Goal: Task Accomplishment & Management: Use online tool/utility

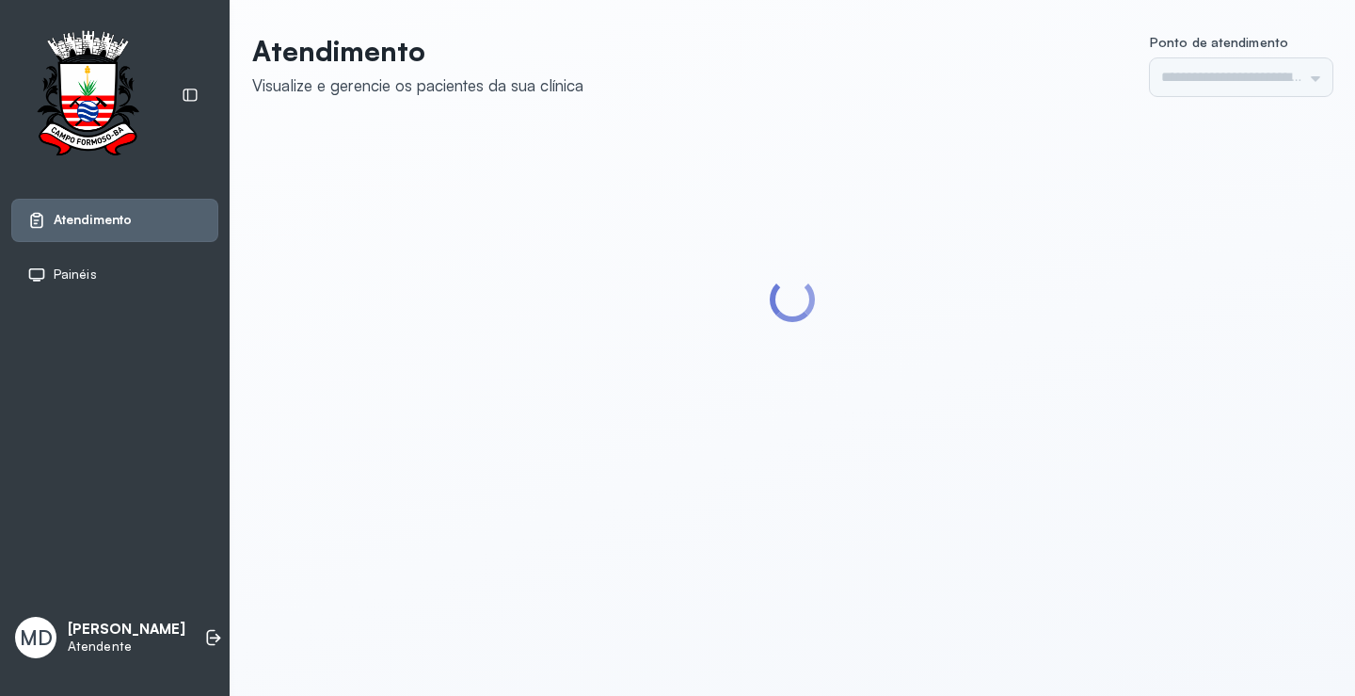
type input "*********"
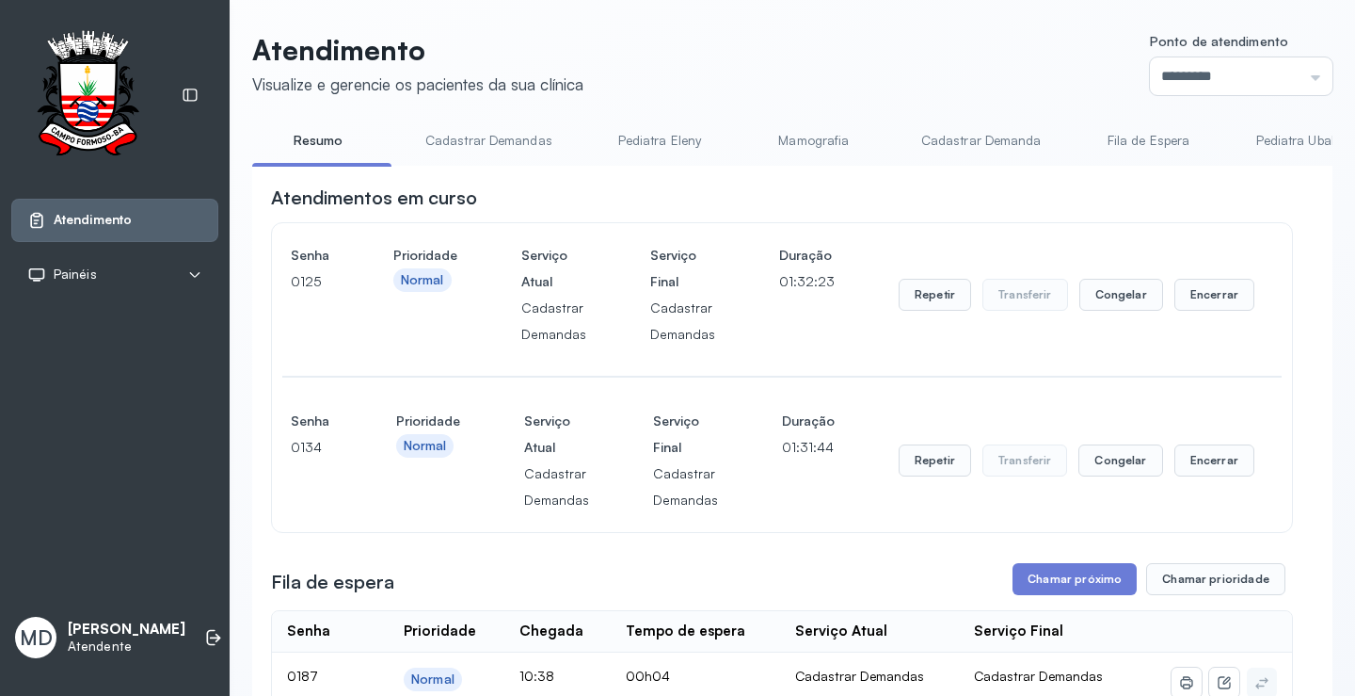
scroll to position [376, 0]
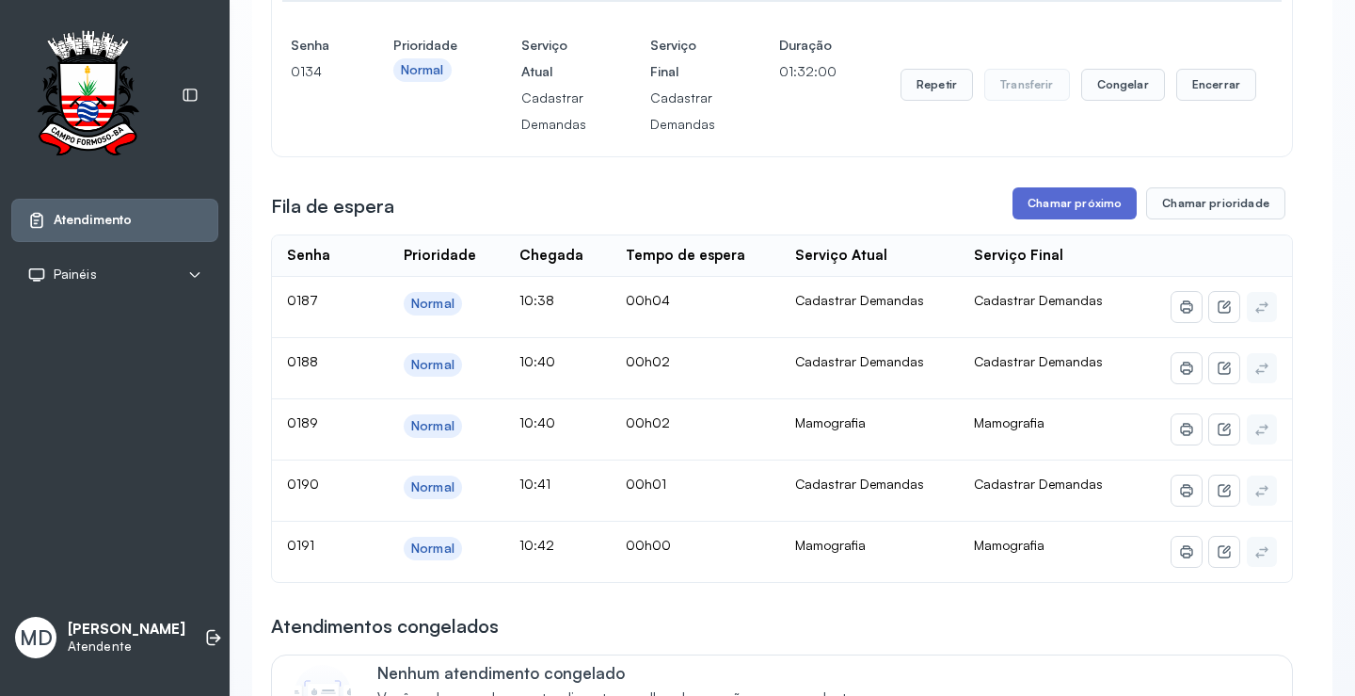
click at [1050, 204] on button "Chamar próximo" at bounding box center [1075, 203] width 124 height 32
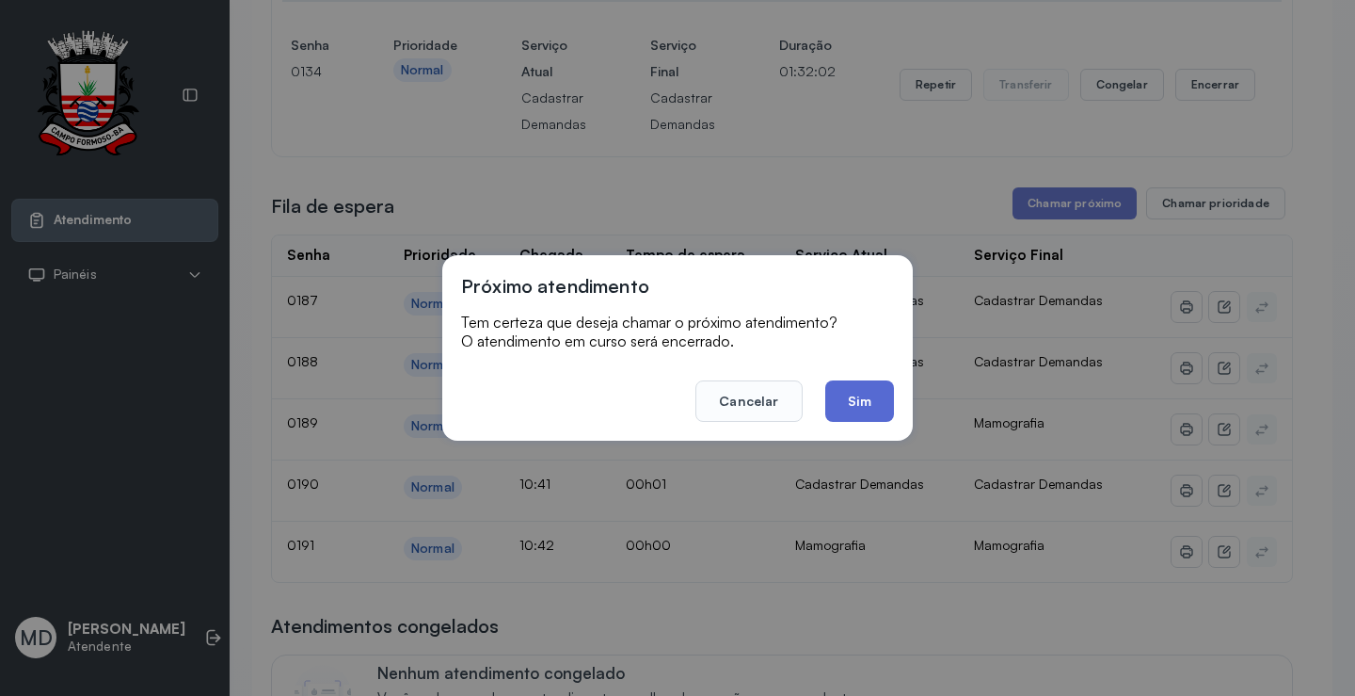
click at [877, 406] on button "Sim" at bounding box center [859, 400] width 69 height 41
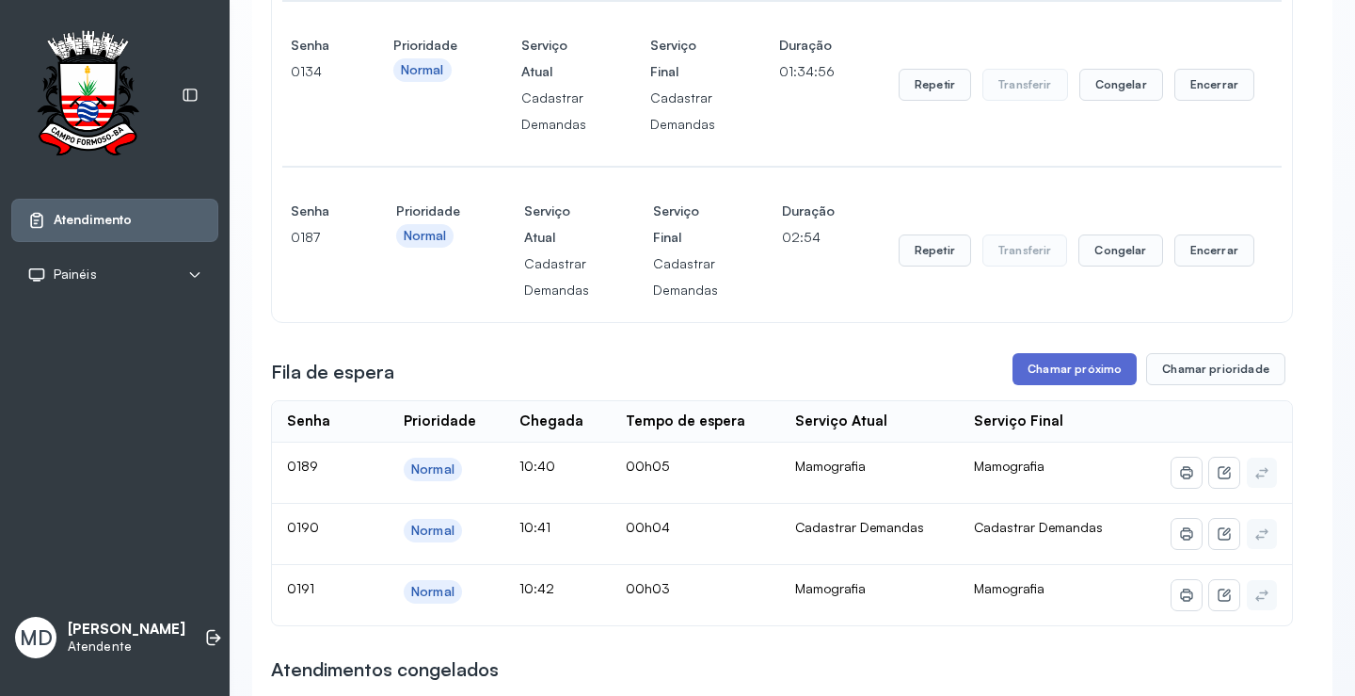
click at [1098, 375] on button "Chamar próximo" at bounding box center [1075, 369] width 124 height 32
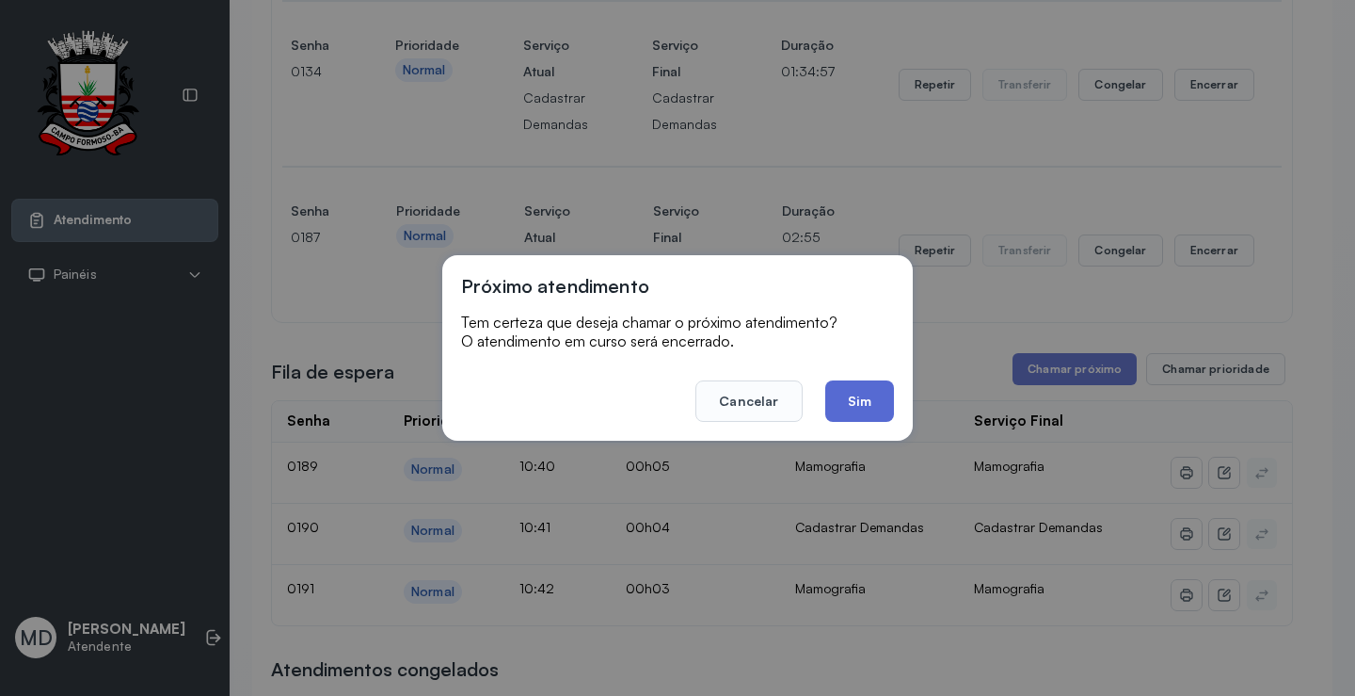
click at [857, 399] on button "Sim" at bounding box center [859, 400] width 69 height 41
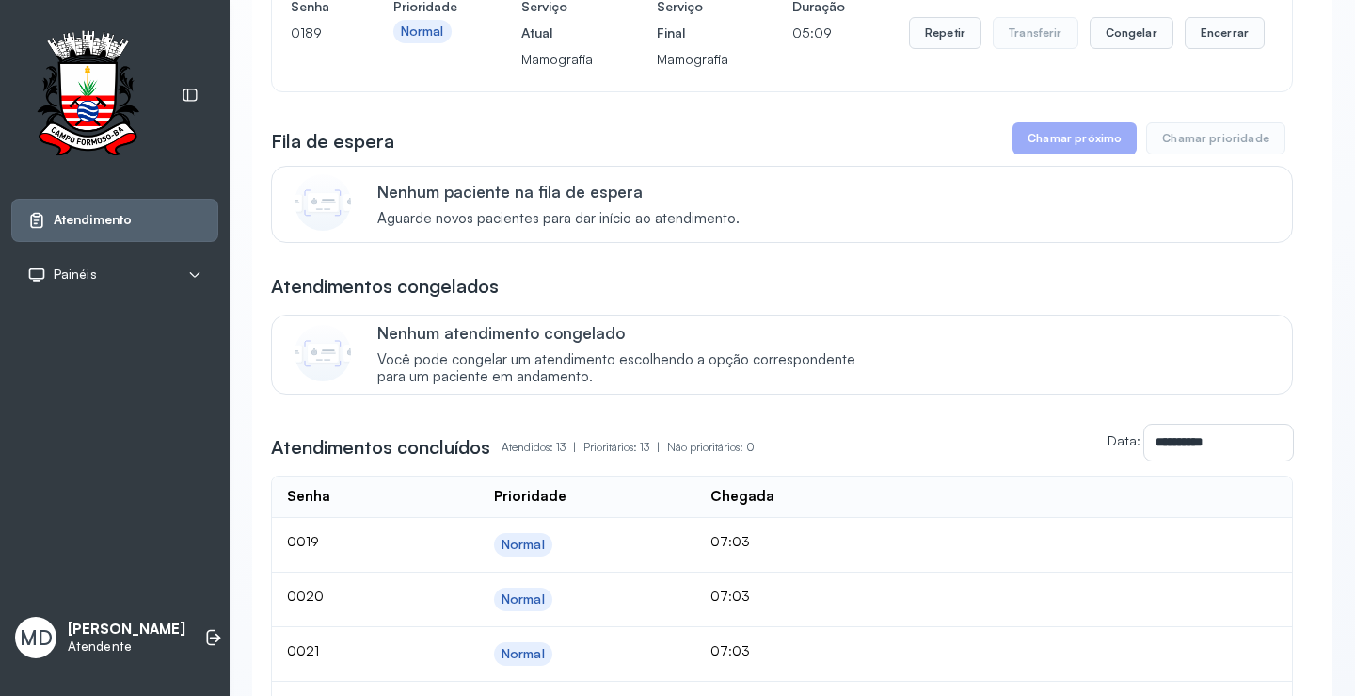
scroll to position [753, 0]
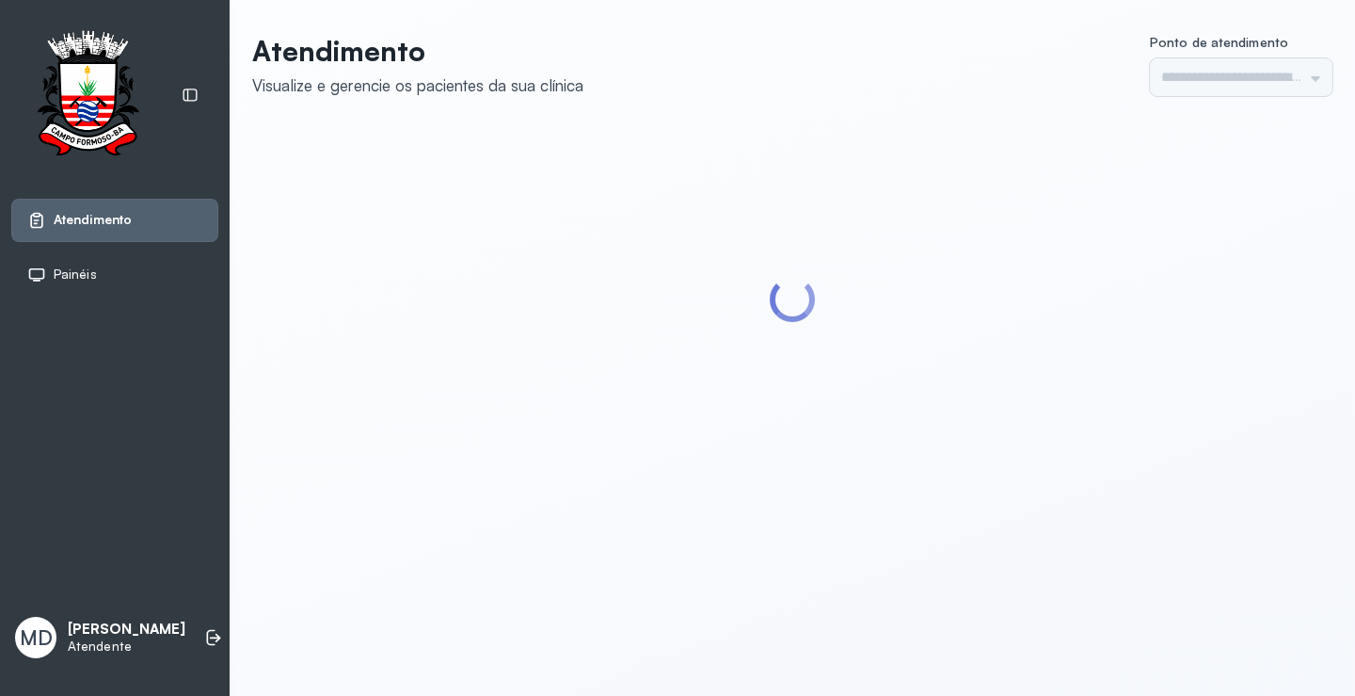
type input "*********"
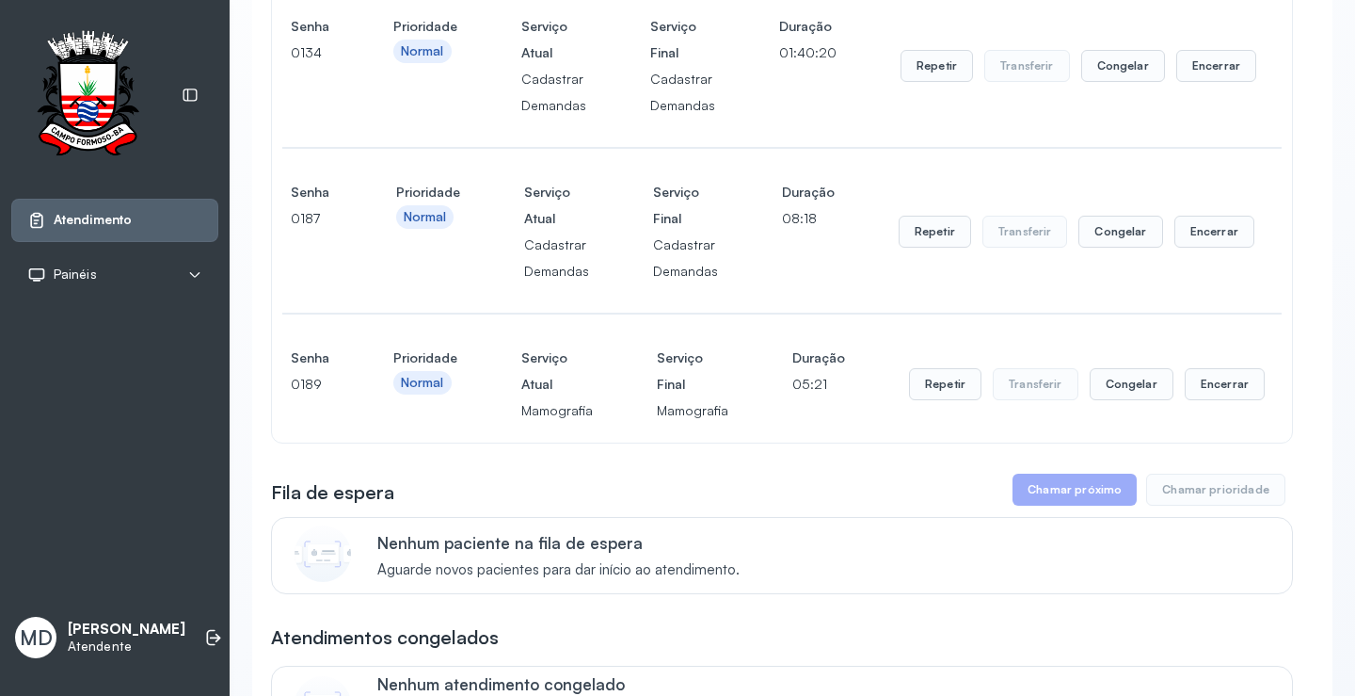
scroll to position [376, 0]
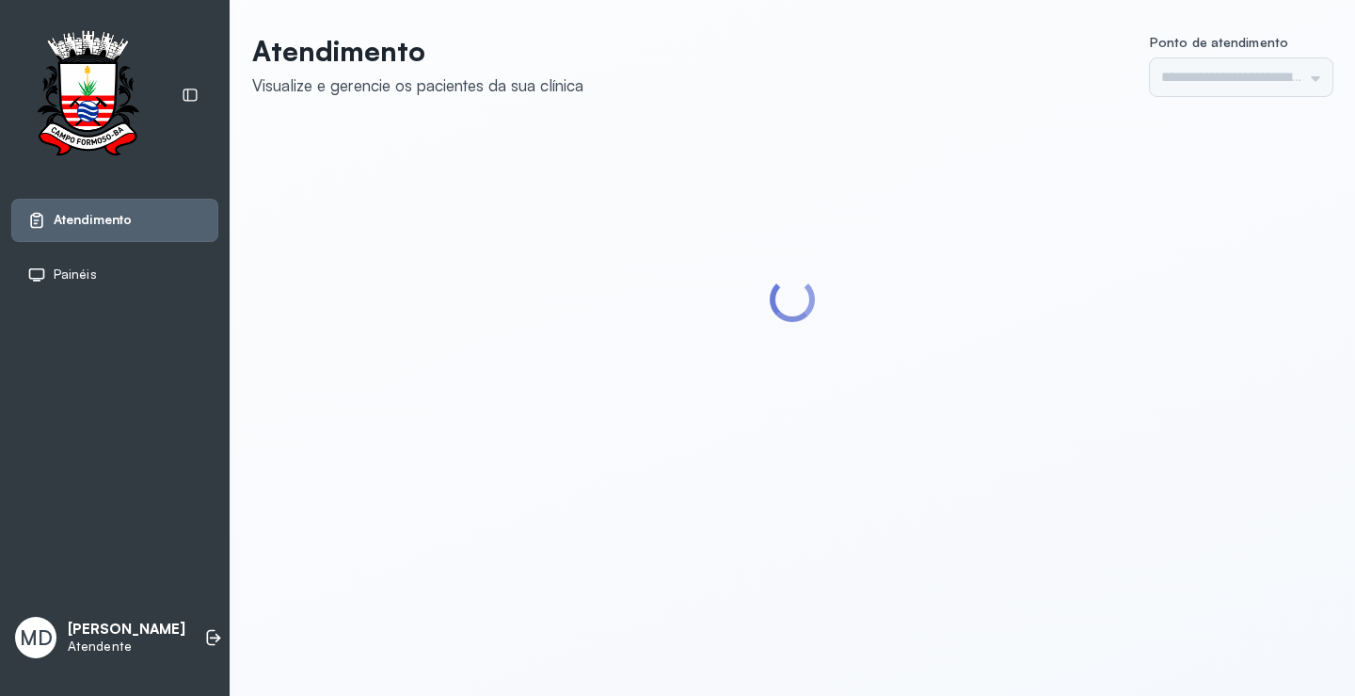
type input "*********"
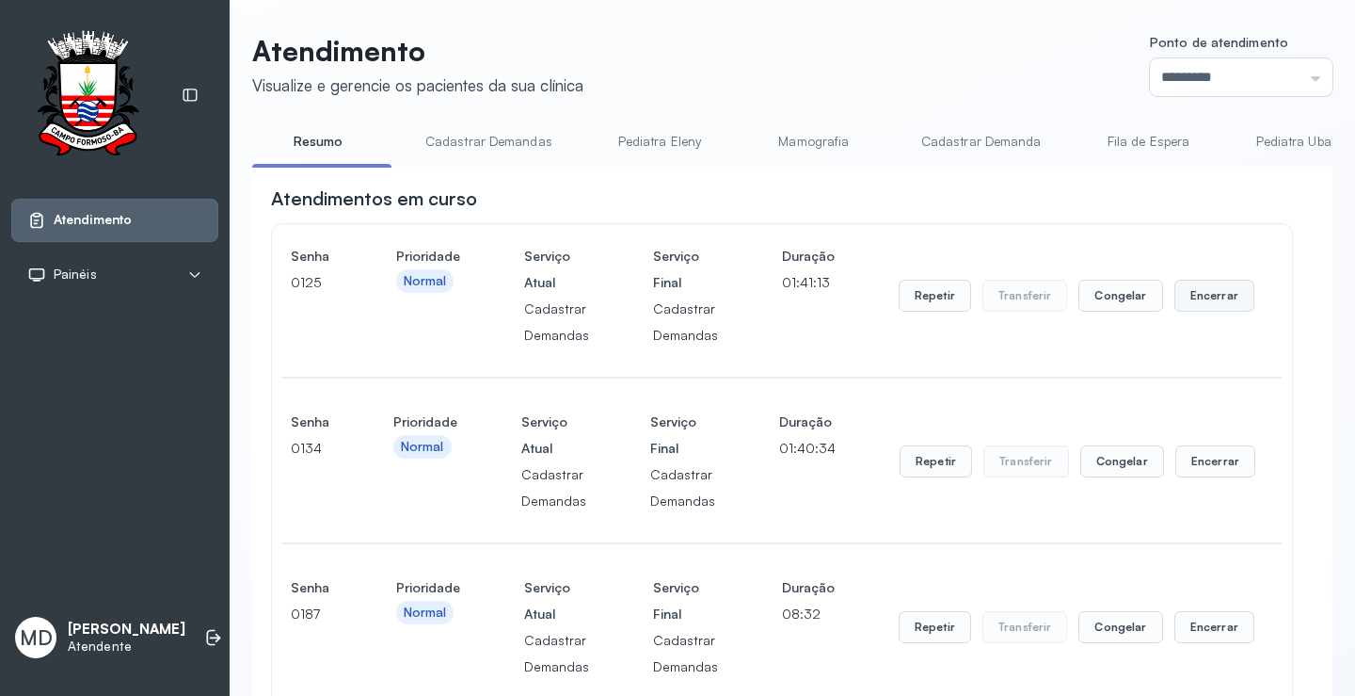
click at [1193, 295] on button "Encerrar" at bounding box center [1215, 296] width 80 height 32
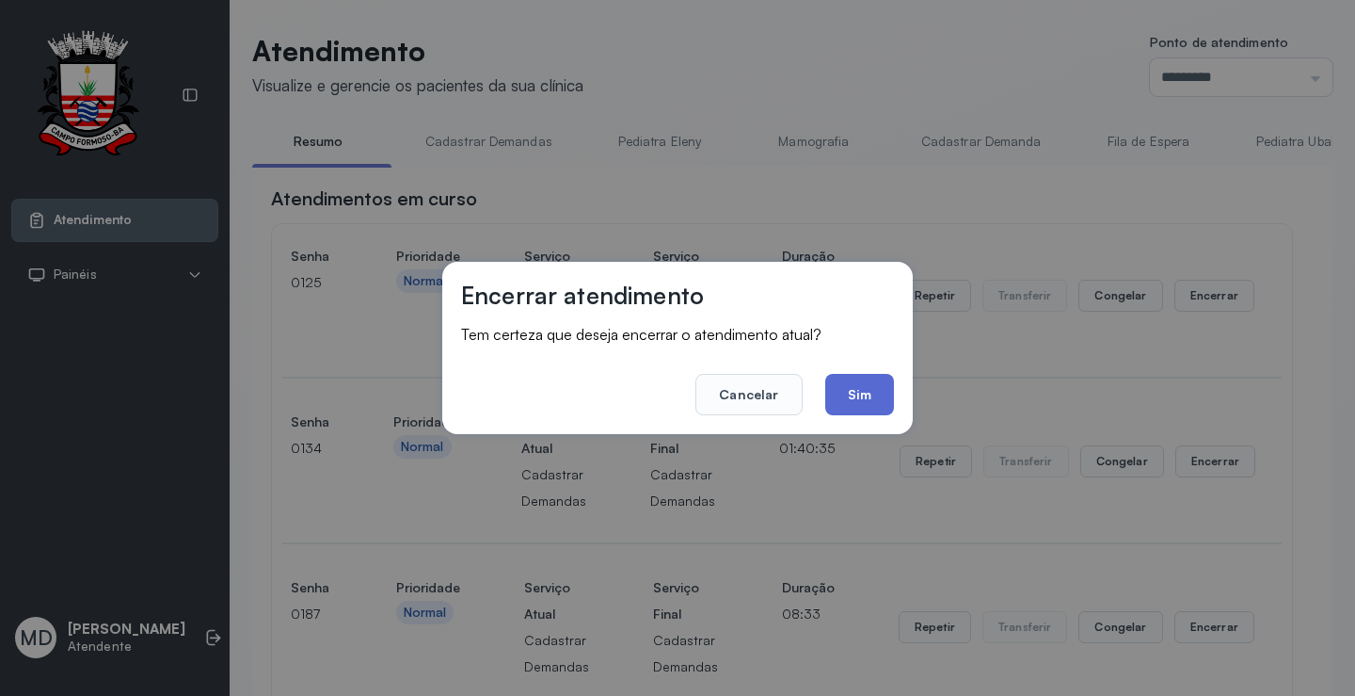
click at [859, 398] on button "Sim" at bounding box center [859, 394] width 69 height 41
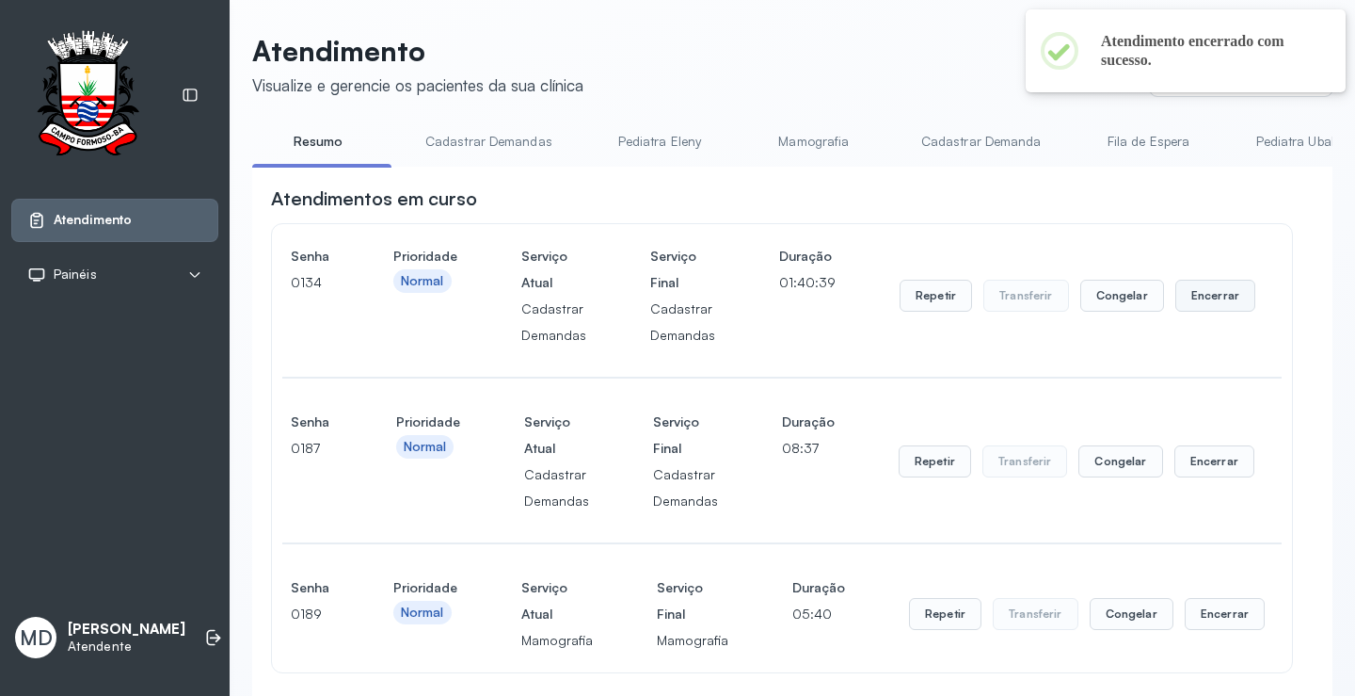
click at [1202, 299] on button "Encerrar" at bounding box center [1216, 296] width 80 height 32
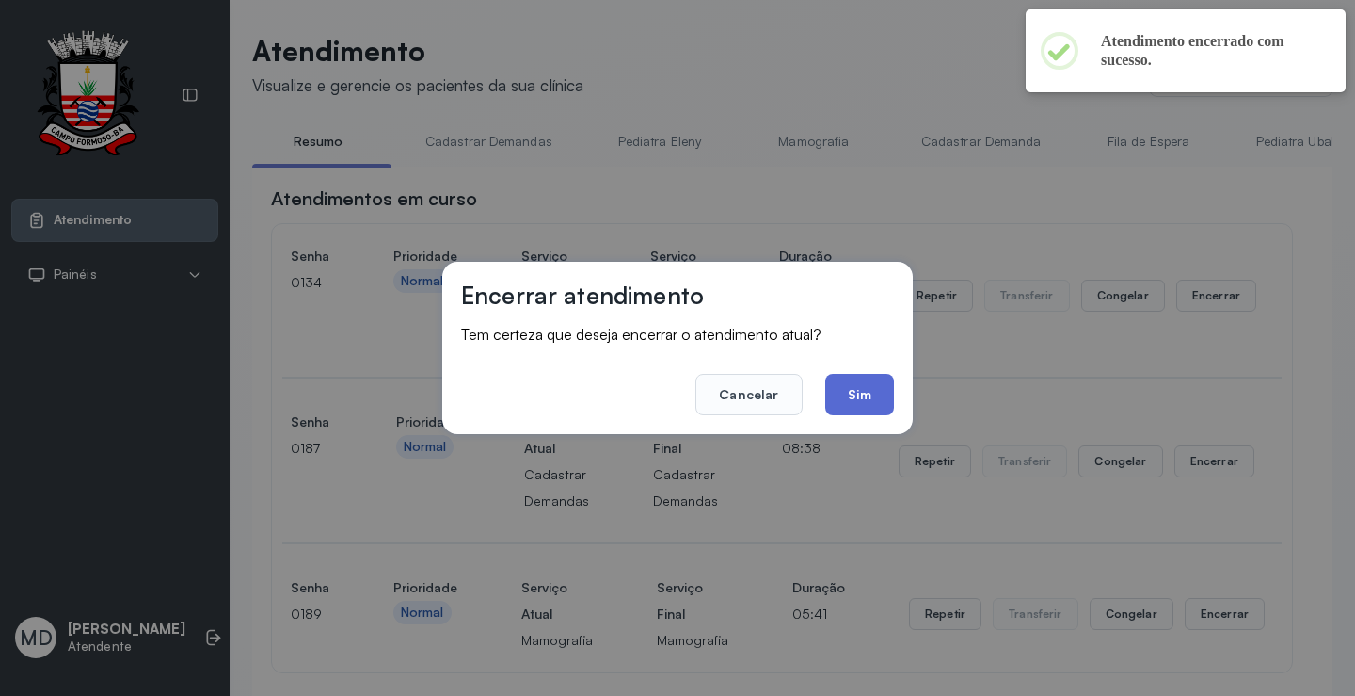
click at [858, 395] on button "Sim" at bounding box center [859, 394] width 69 height 41
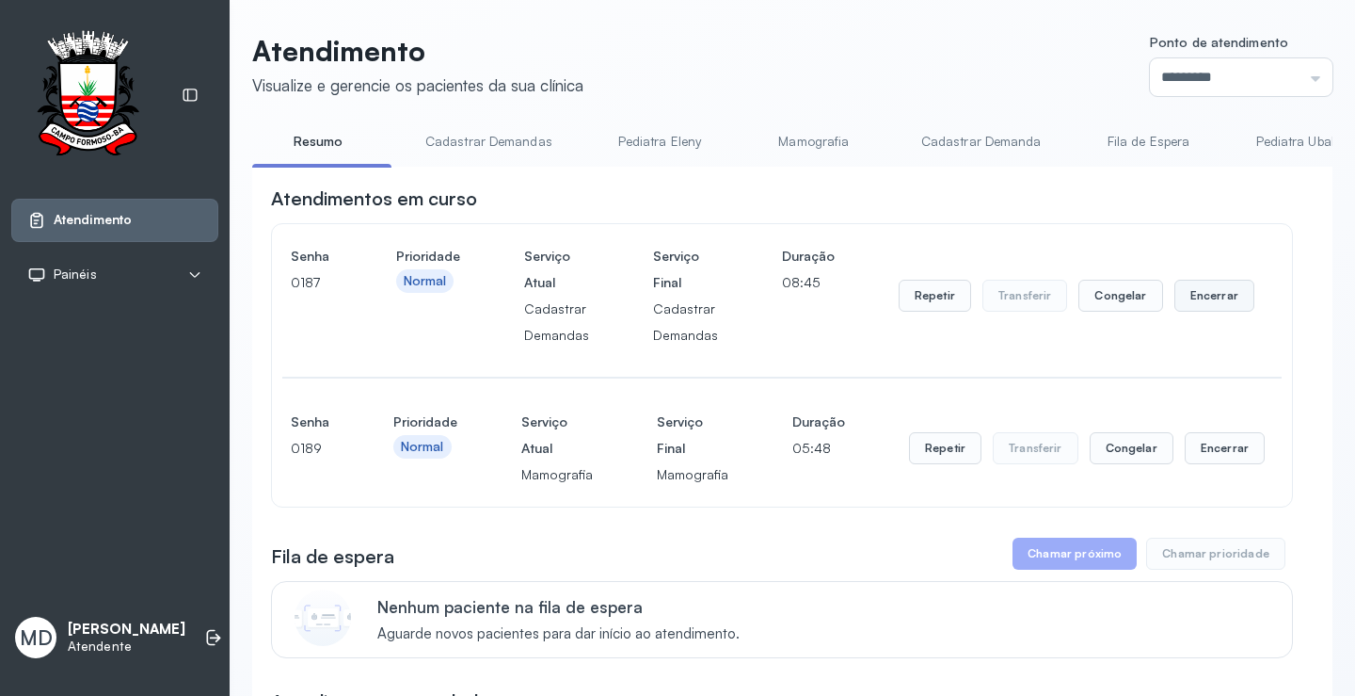
click at [1194, 298] on button "Encerrar" at bounding box center [1215, 296] width 80 height 32
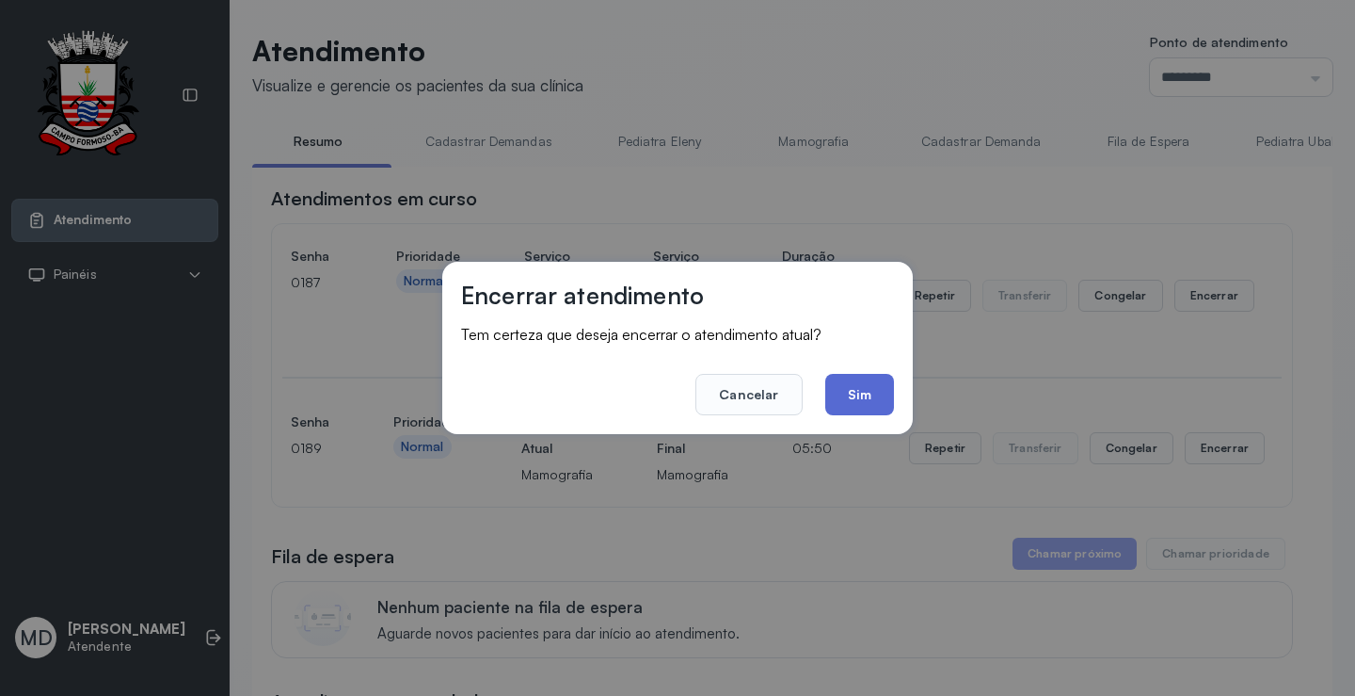
click at [870, 392] on button "Sim" at bounding box center [859, 394] width 69 height 41
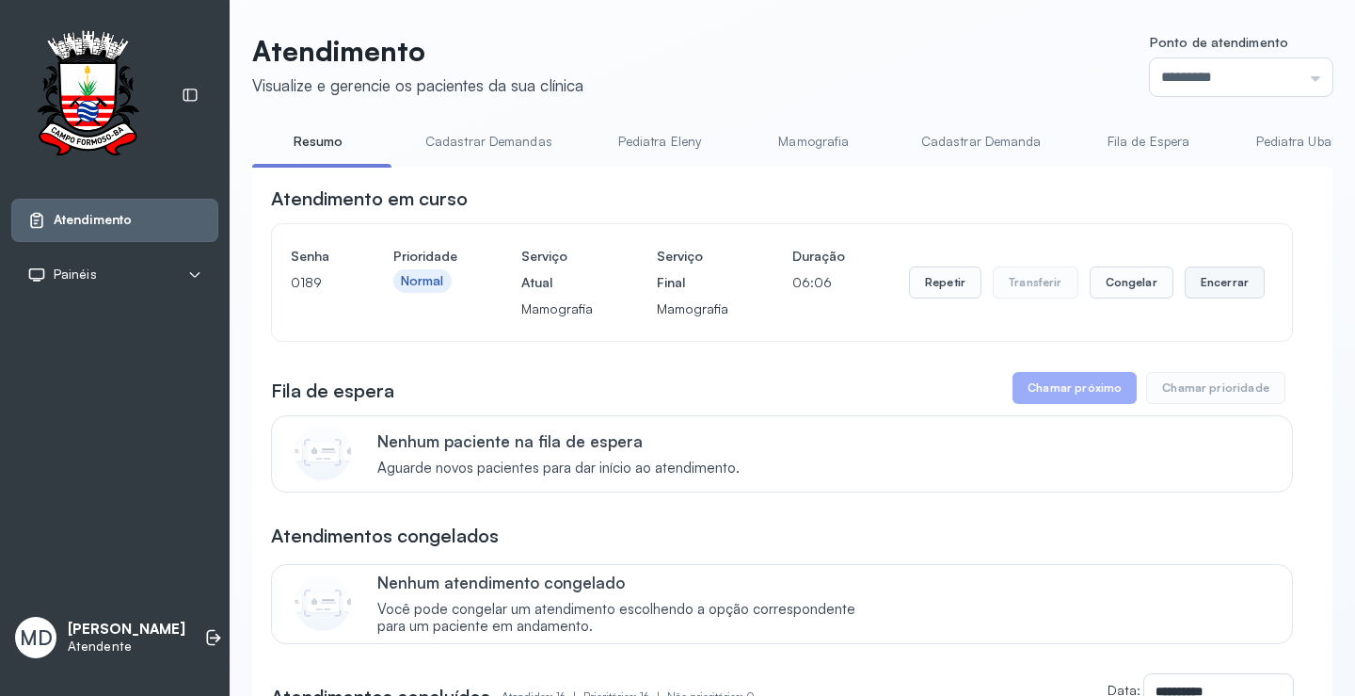
click at [1196, 282] on button "Encerrar" at bounding box center [1225, 282] width 80 height 32
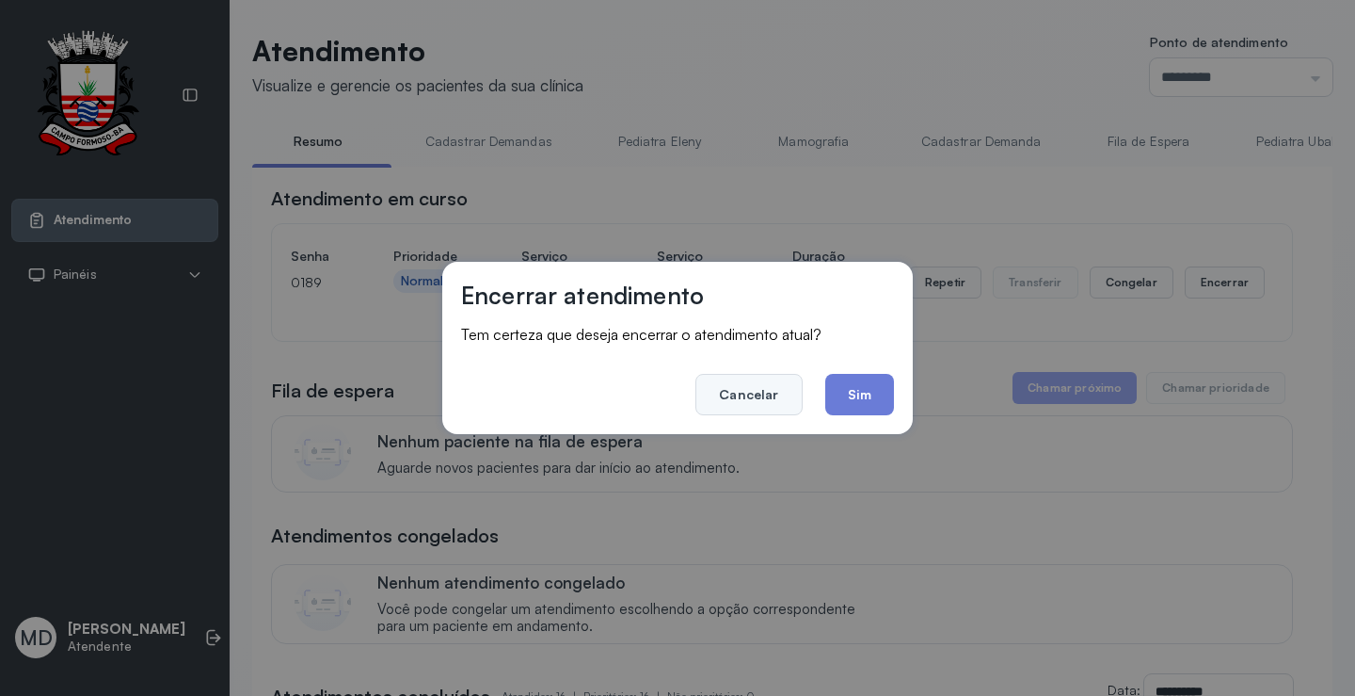
click at [799, 377] on button "Cancelar" at bounding box center [749, 394] width 106 height 41
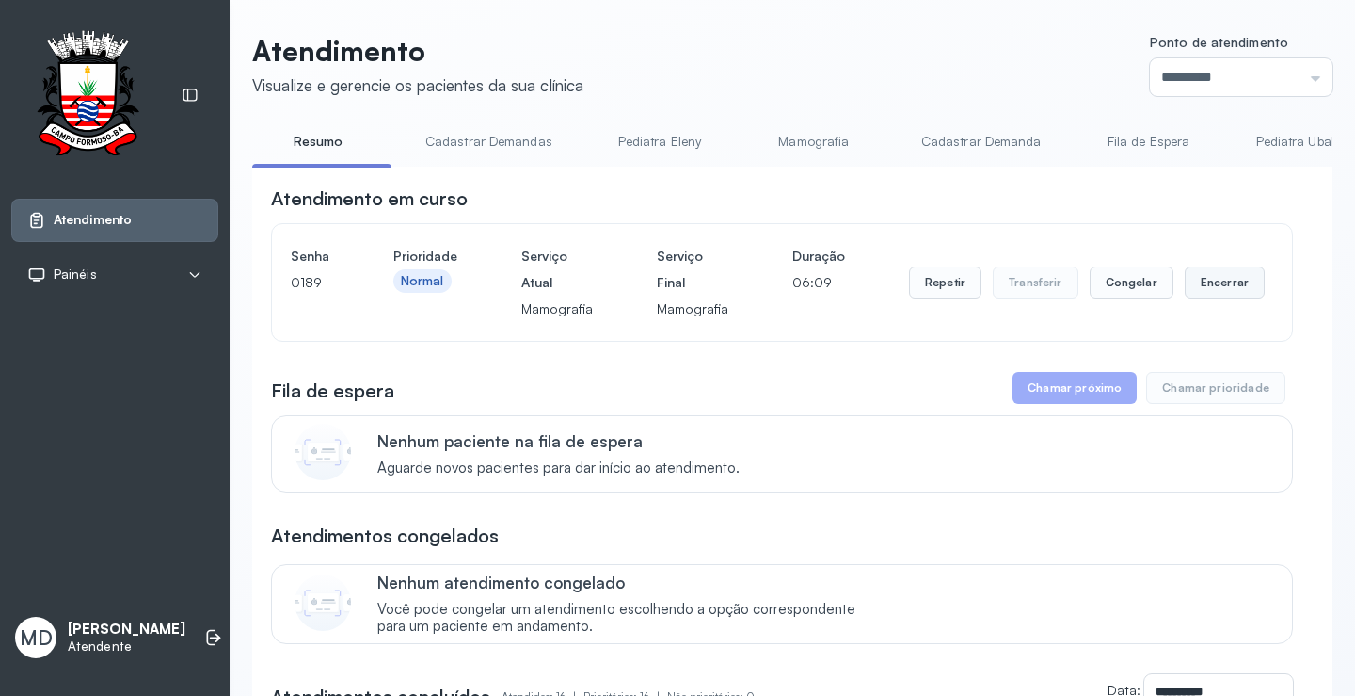
click at [1211, 286] on button "Encerrar" at bounding box center [1225, 282] width 80 height 32
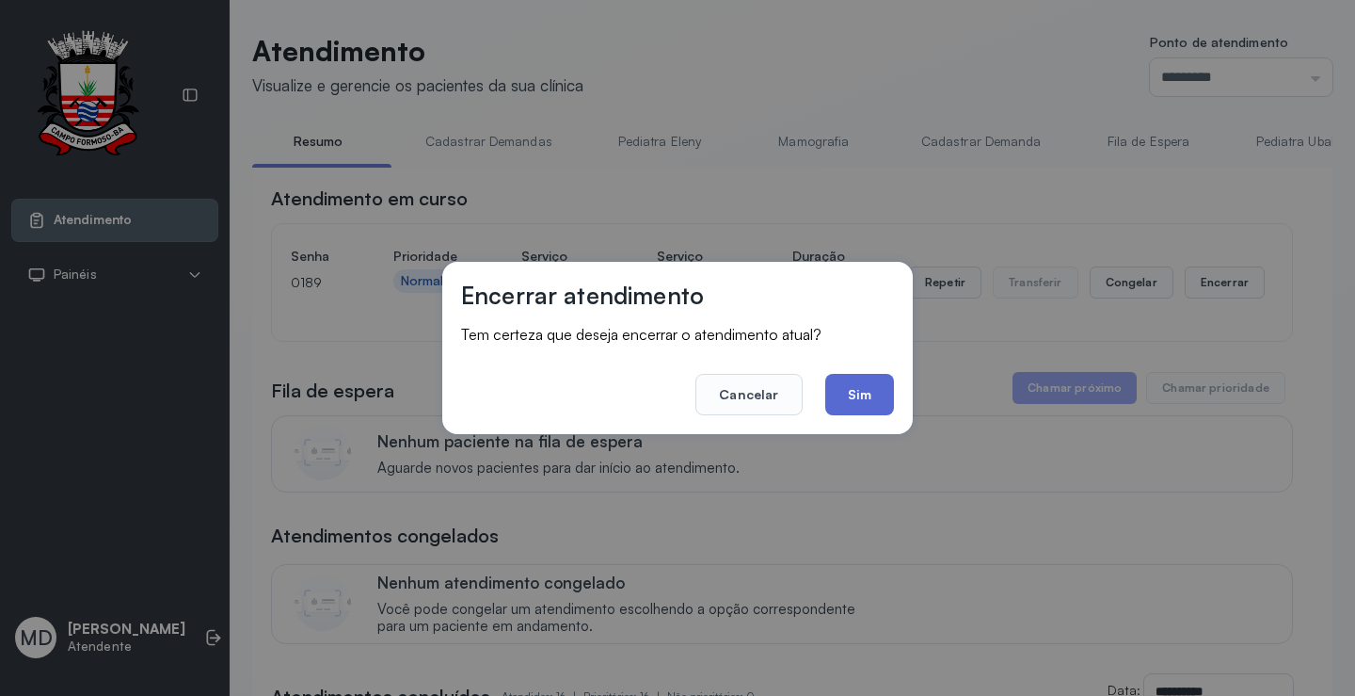
click at [844, 399] on button "Sim" at bounding box center [859, 394] width 69 height 41
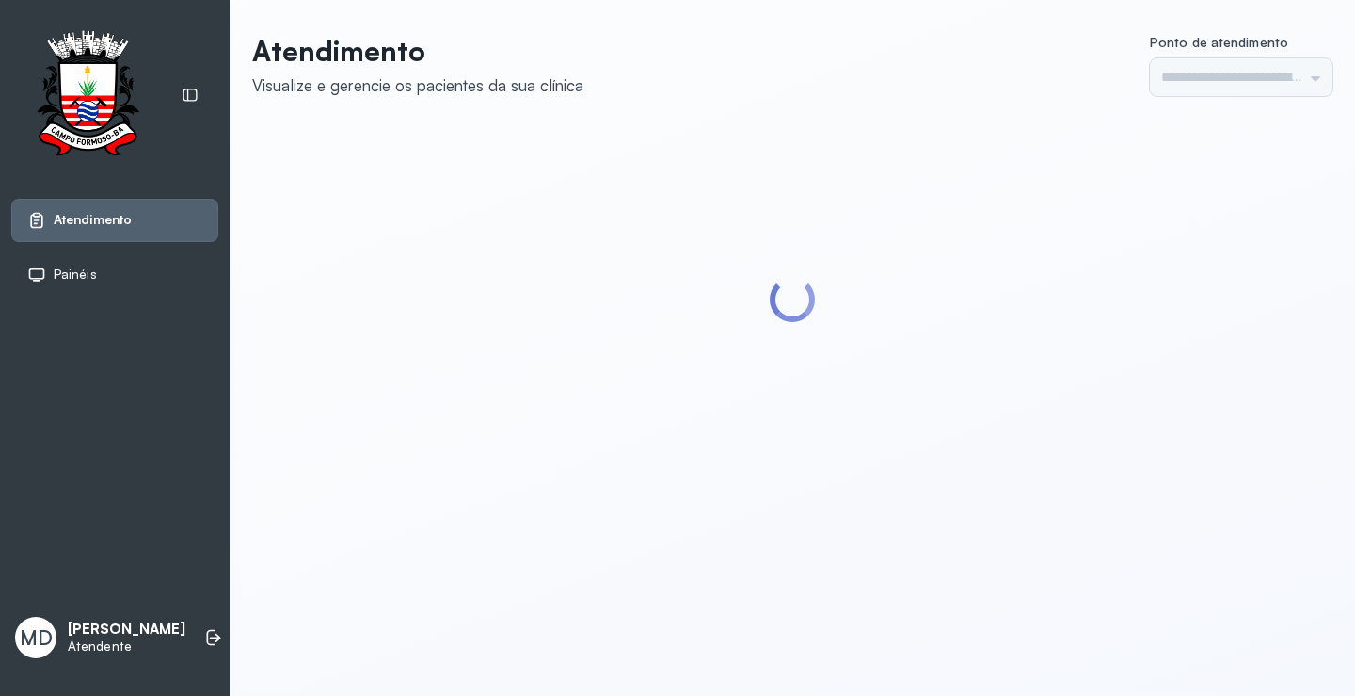
type input "*********"
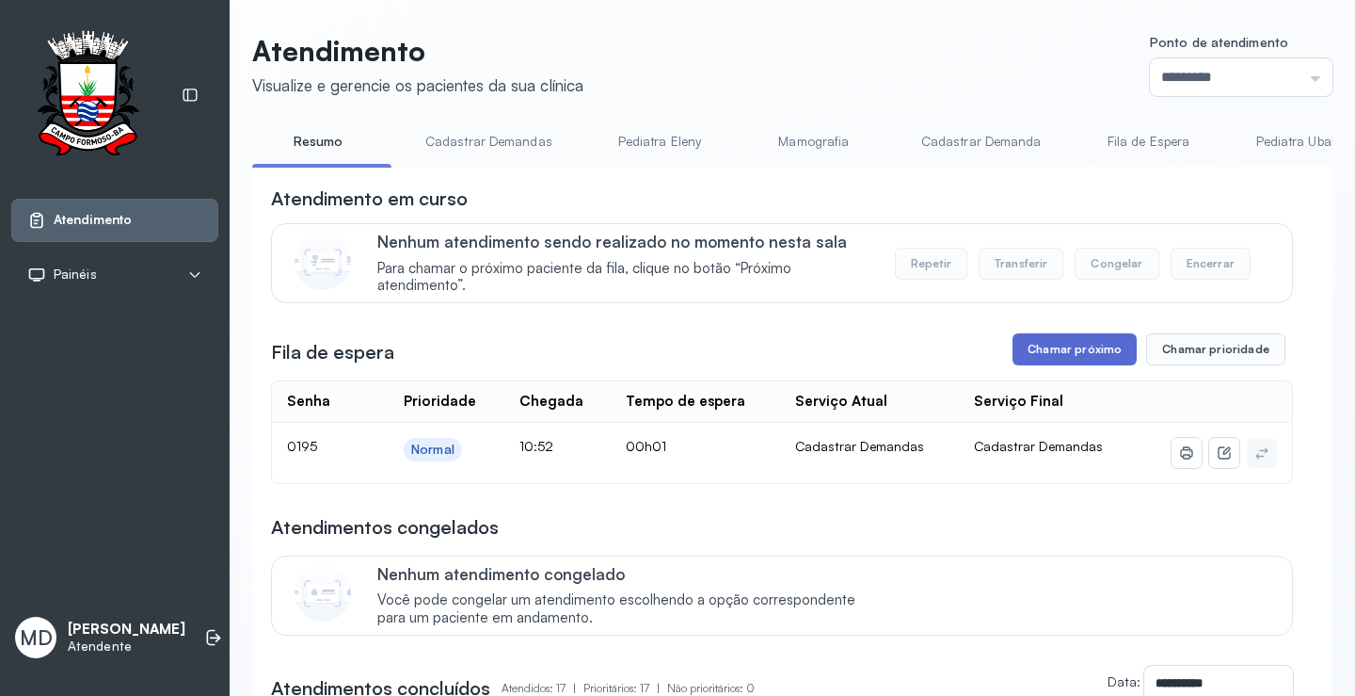
click at [1035, 347] on button "Chamar próximo" at bounding box center [1075, 349] width 124 height 32
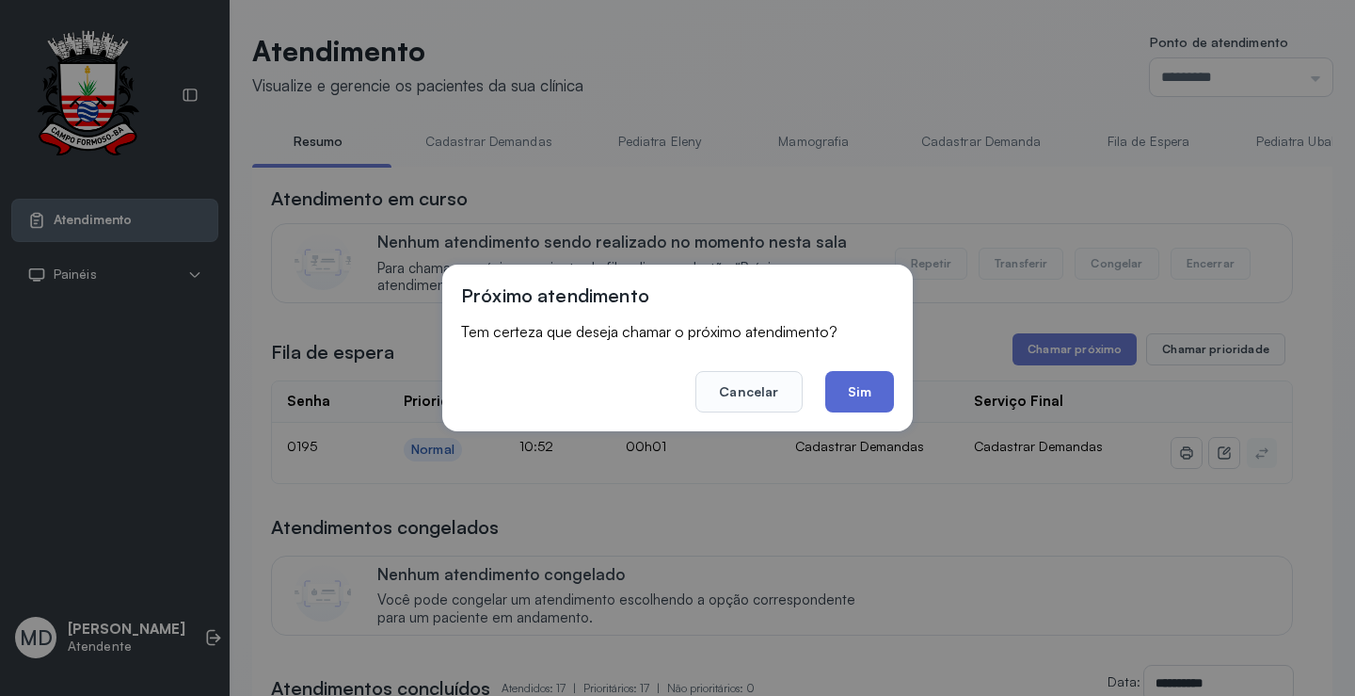
click at [864, 388] on button "Sim" at bounding box center [859, 391] width 69 height 41
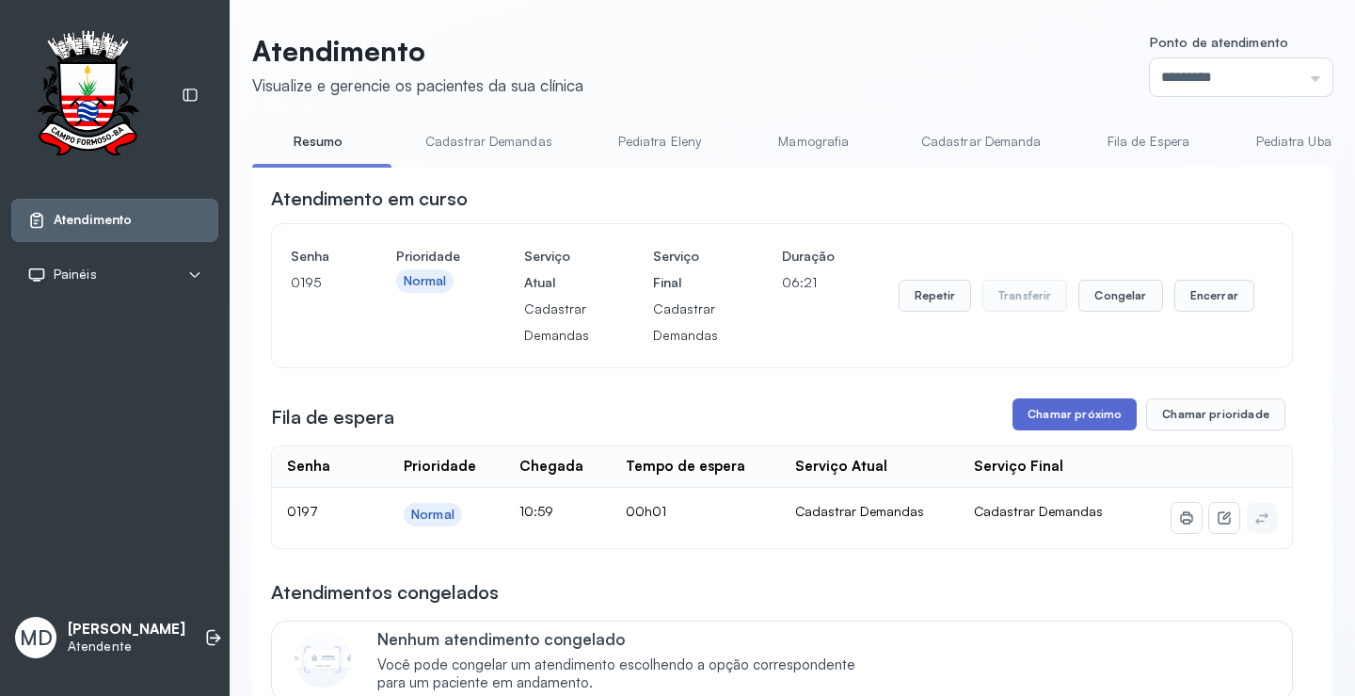
click at [1070, 412] on button "Chamar próximo" at bounding box center [1075, 414] width 124 height 32
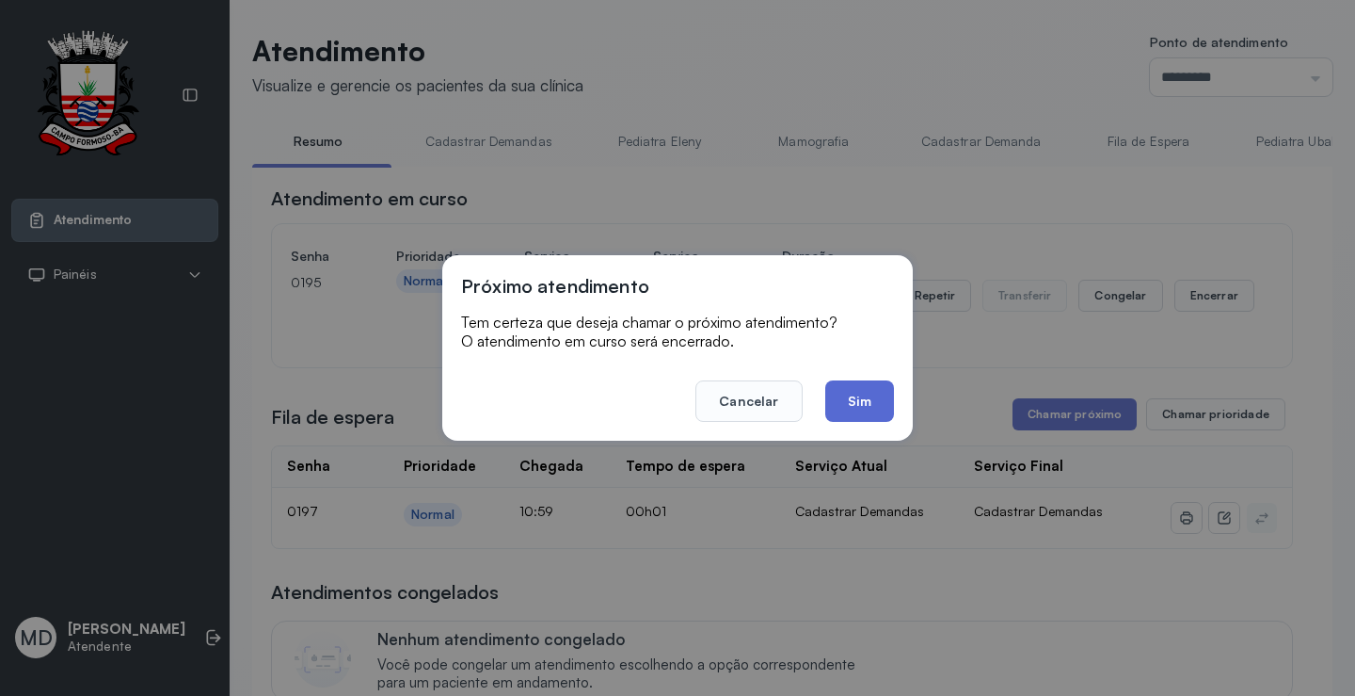
click at [841, 385] on button "Sim" at bounding box center [859, 400] width 69 height 41
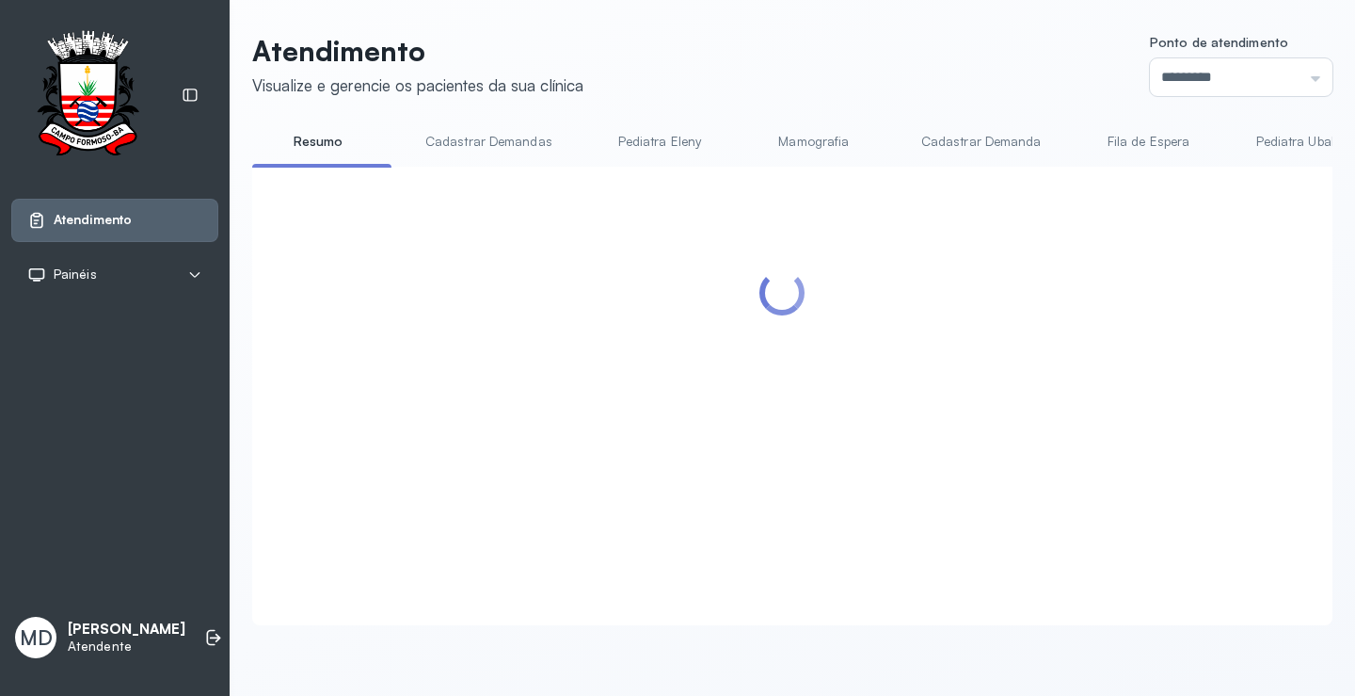
scroll to position [376, 0]
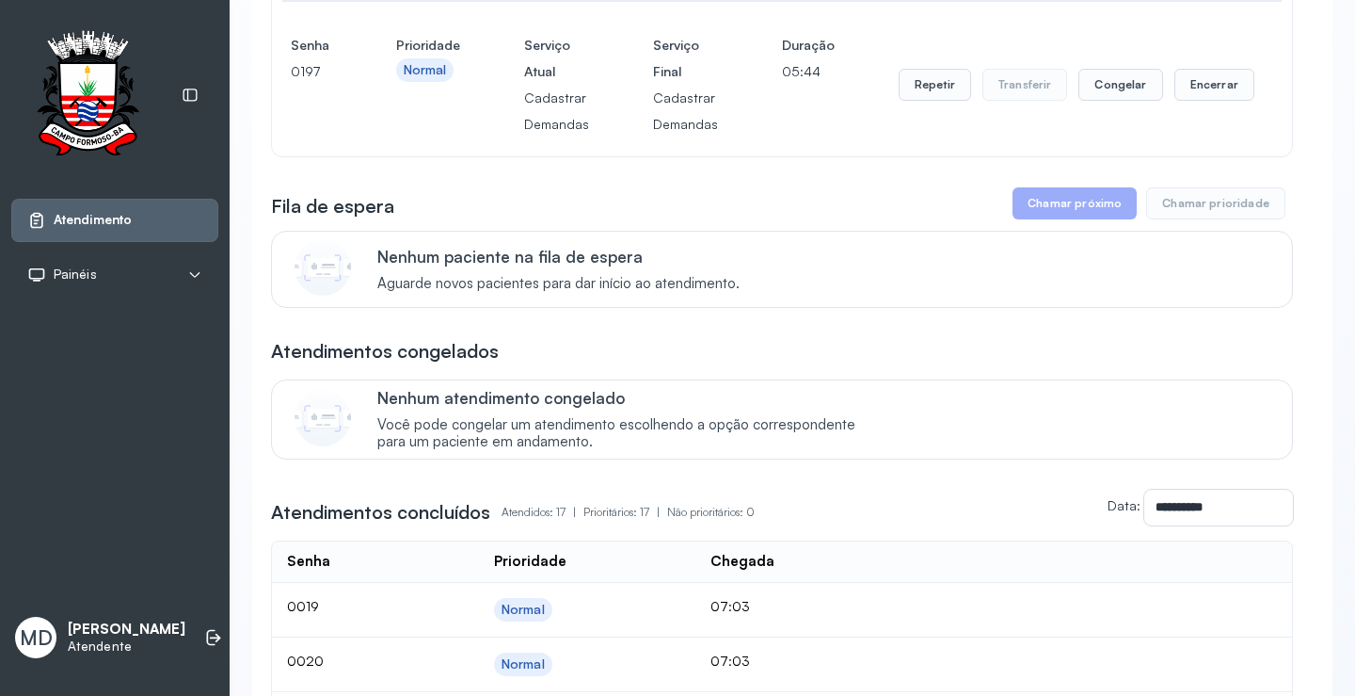
click at [1065, 207] on button "Chamar próximo" at bounding box center [1075, 203] width 124 height 32
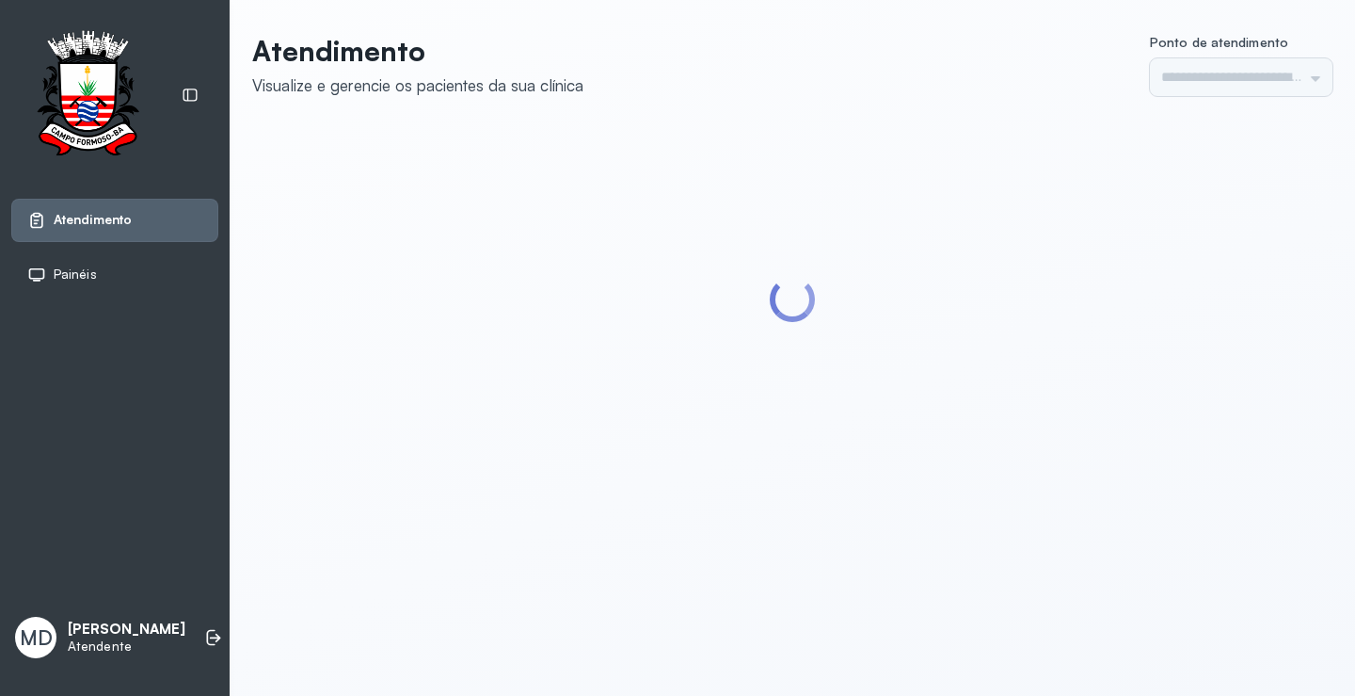
type input "*********"
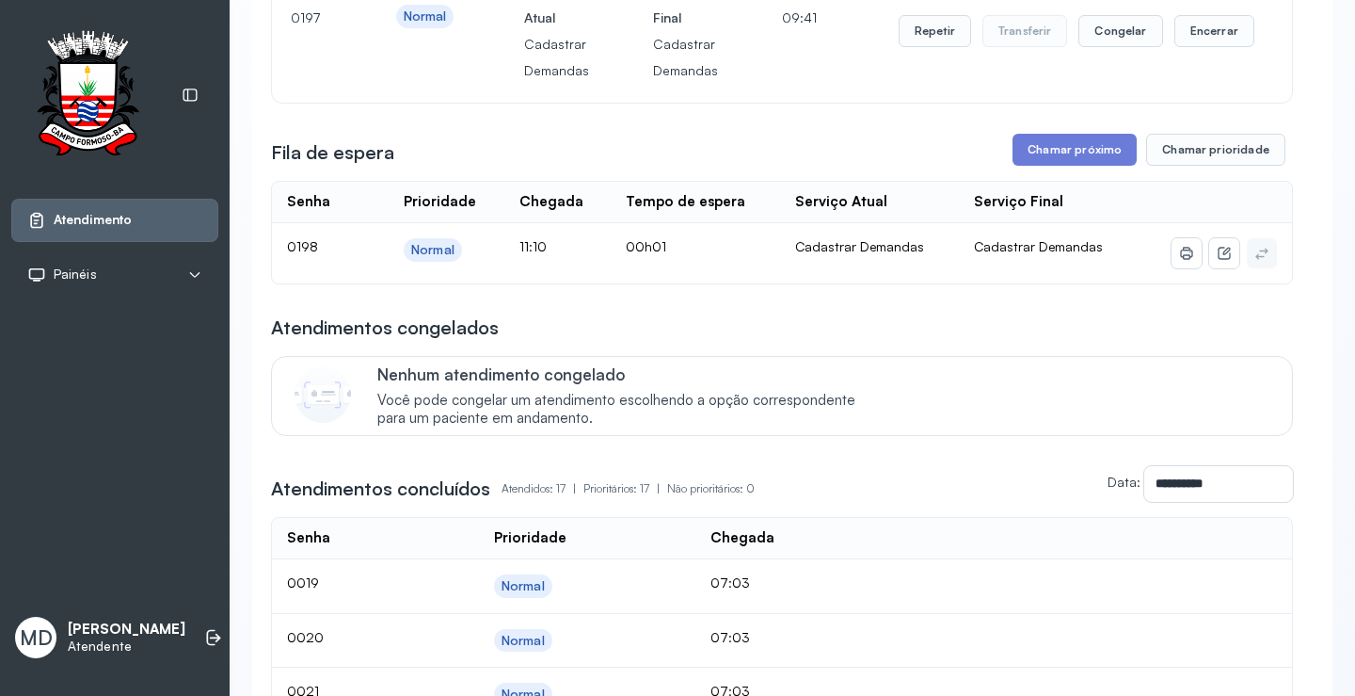
scroll to position [471, 0]
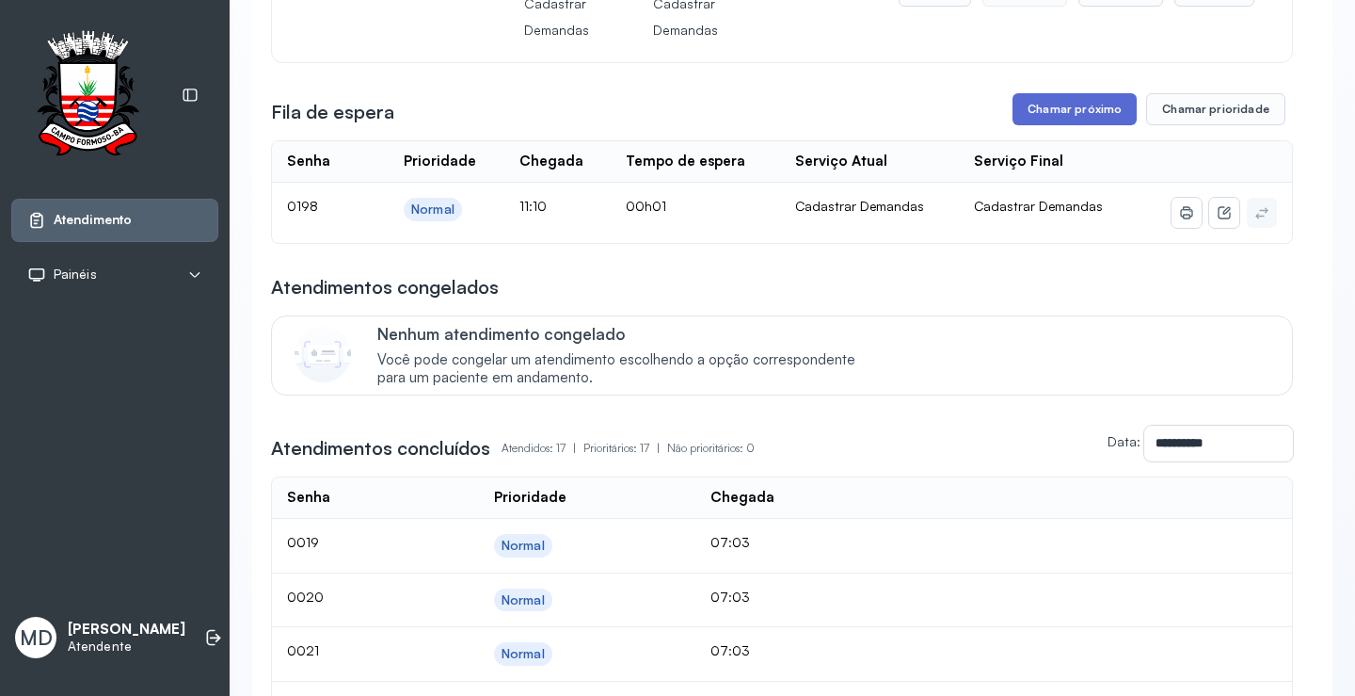
click at [1074, 110] on button "Chamar próximo" at bounding box center [1075, 109] width 124 height 32
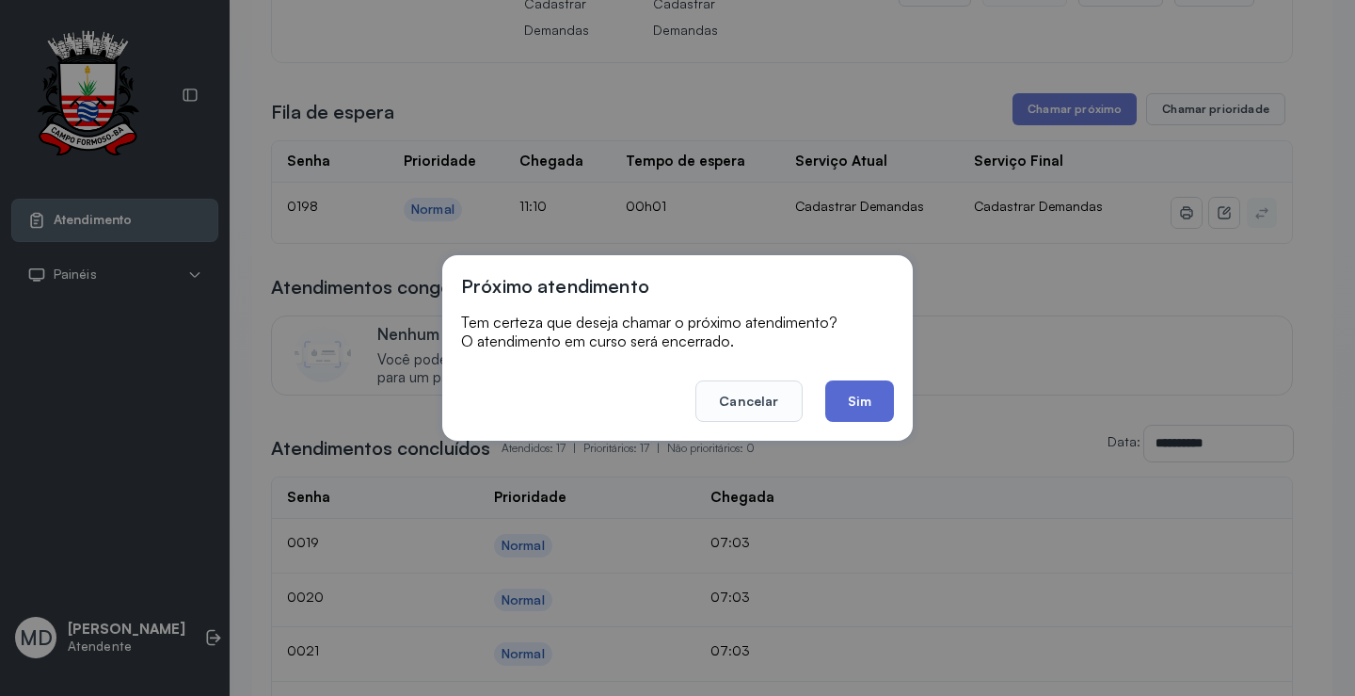
click at [868, 408] on button "Sim" at bounding box center [859, 400] width 69 height 41
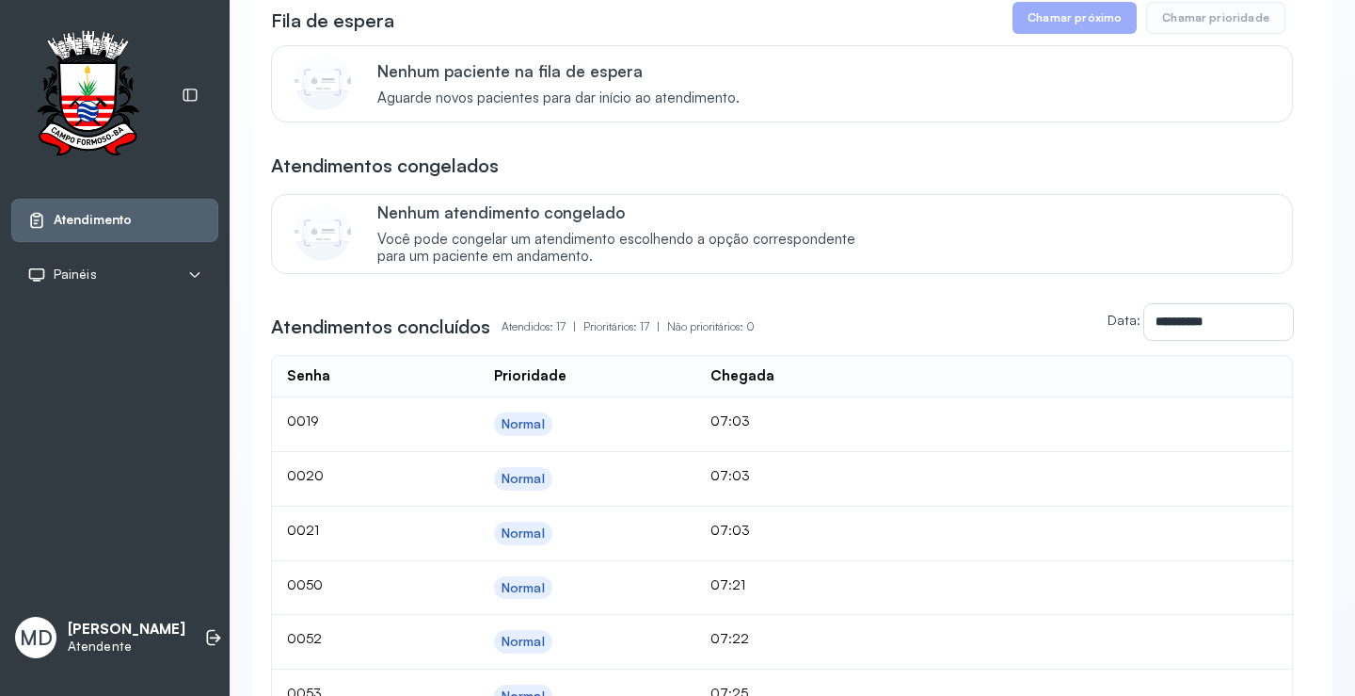
scroll to position [753, 0]
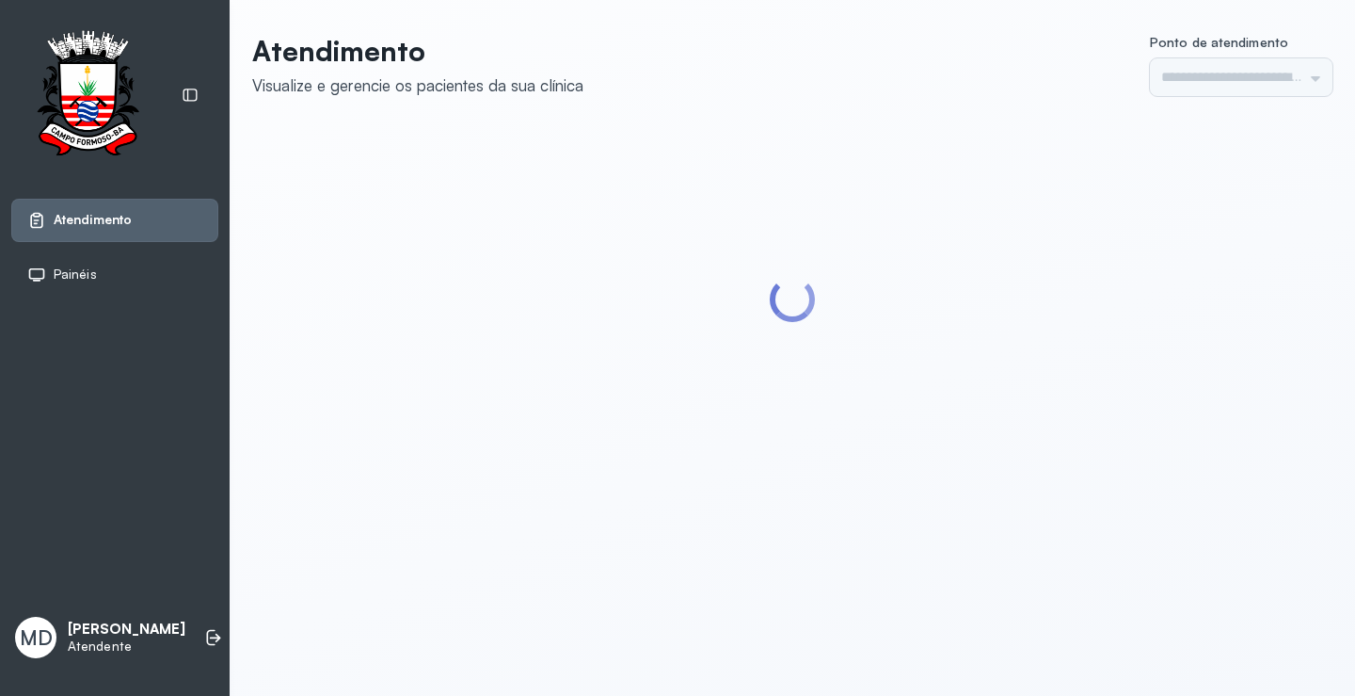
type input "*********"
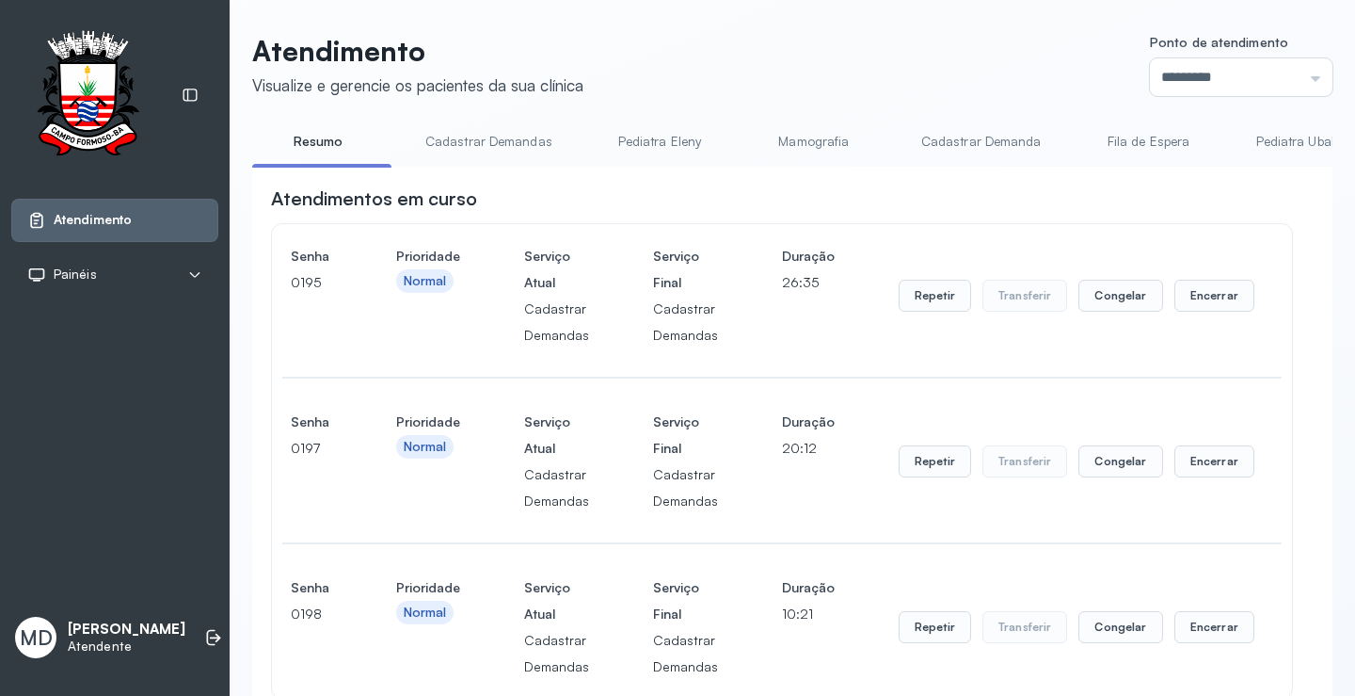
scroll to position [376, 0]
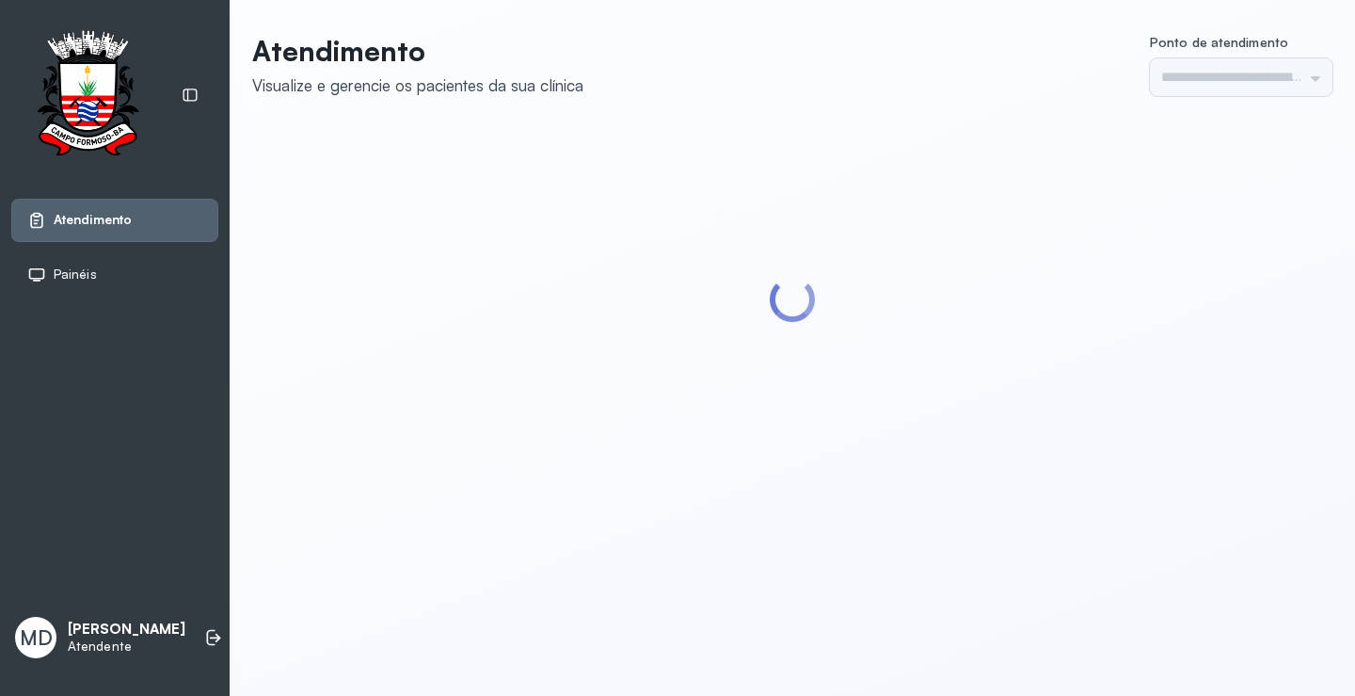
type input "*********"
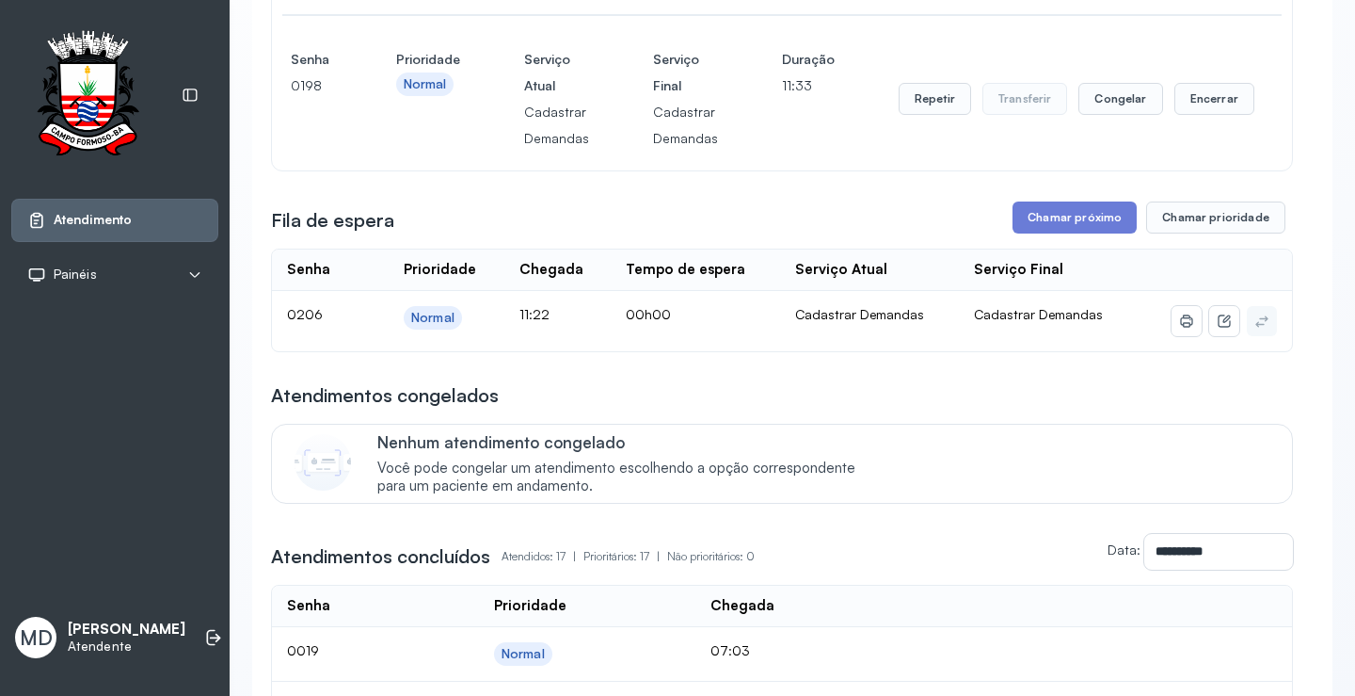
scroll to position [565, 0]
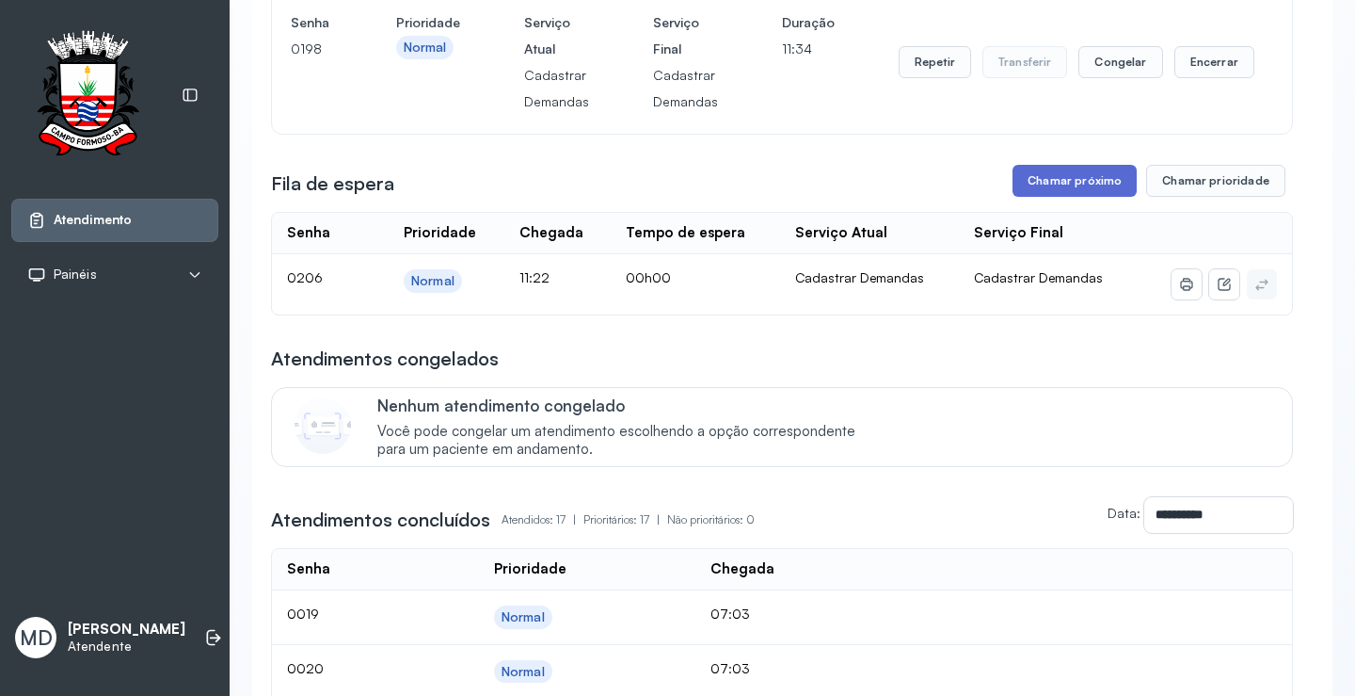
click at [1049, 182] on button "Chamar próximo" at bounding box center [1075, 181] width 124 height 32
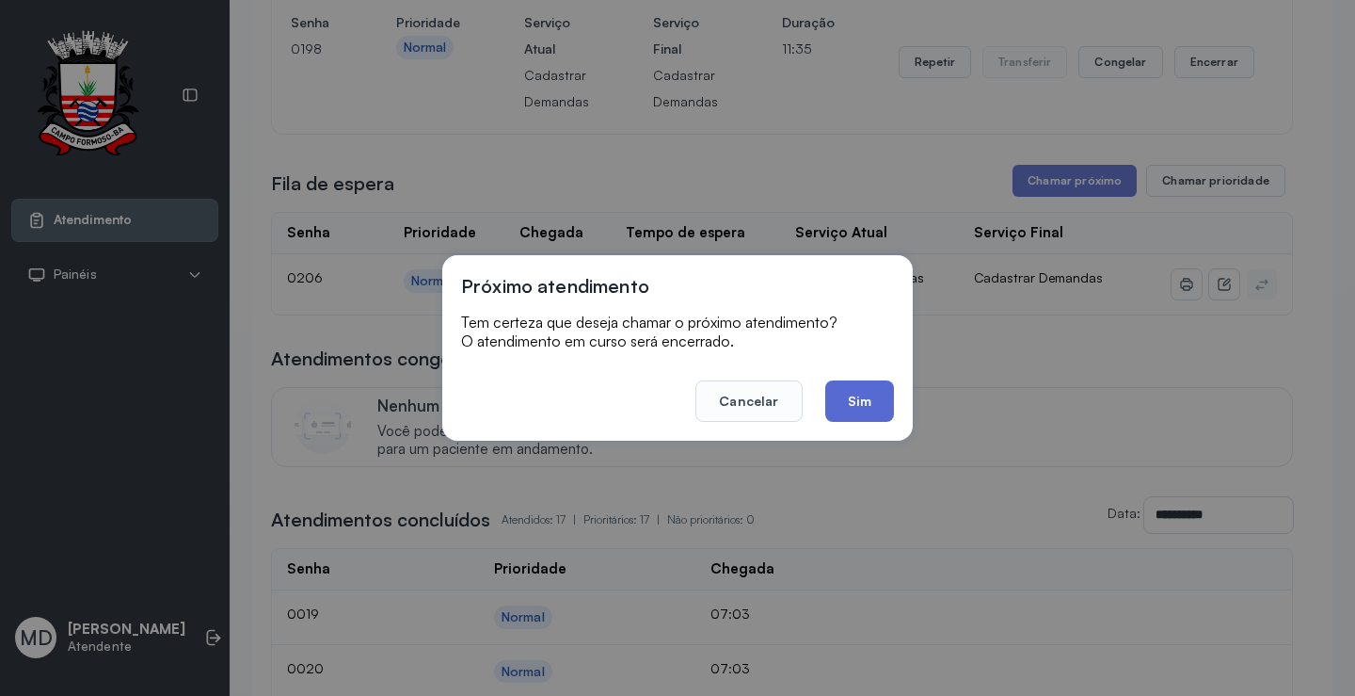
click at [865, 398] on button "Sim" at bounding box center [859, 400] width 69 height 41
